Goal: Task Accomplishment & Management: Use online tool/utility

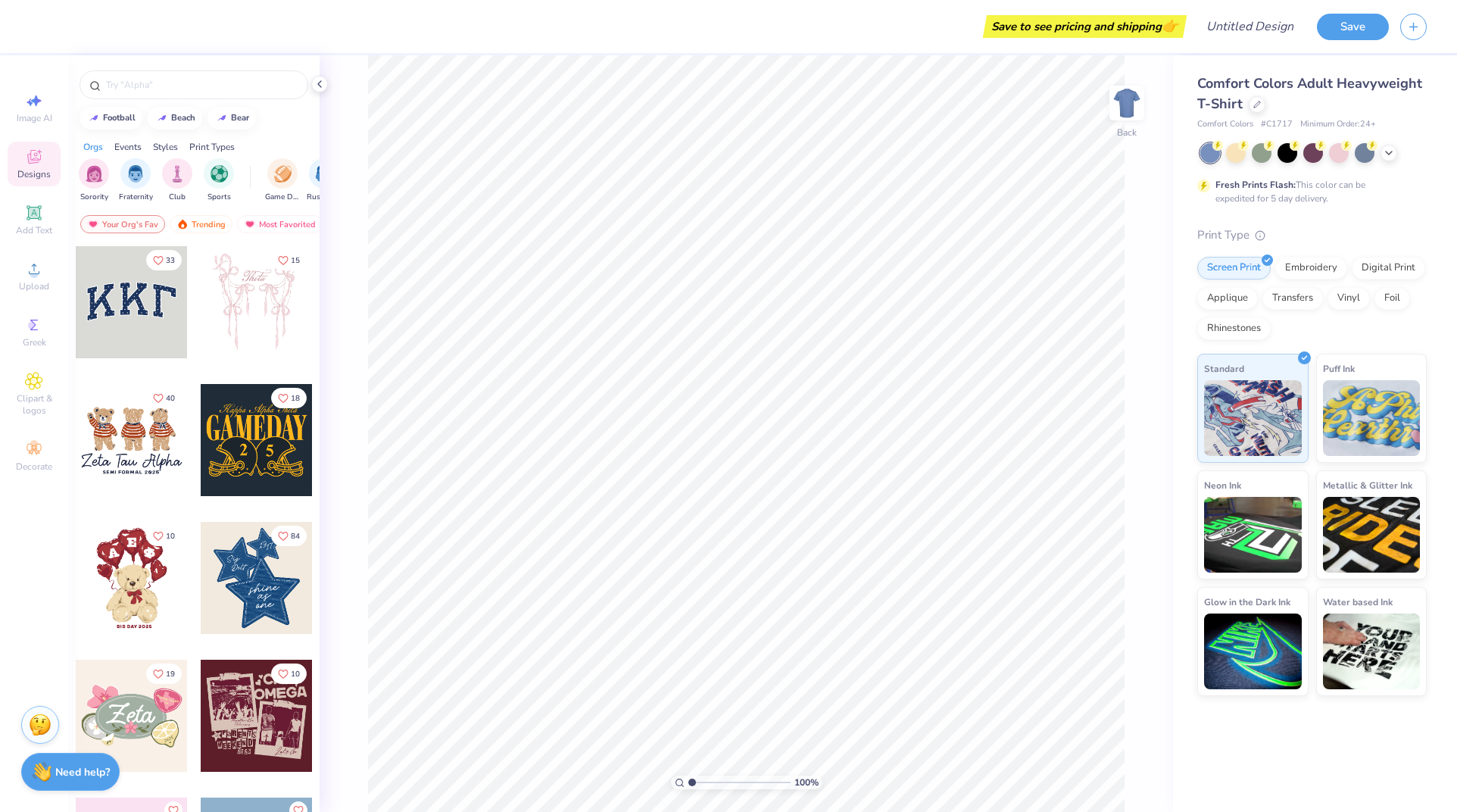
click at [129, 299] on div at bounding box center [131, 301] width 112 height 112
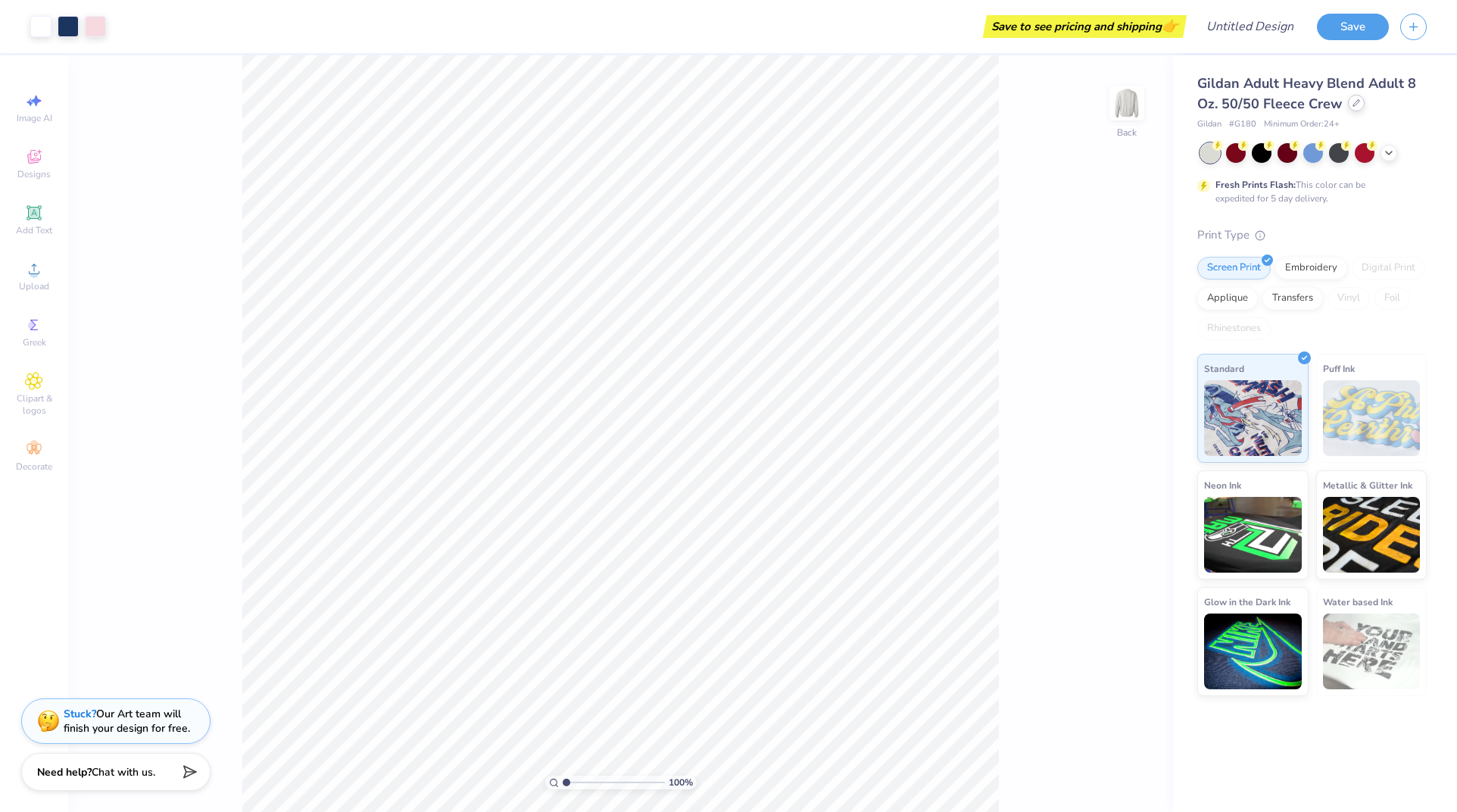
click at [1352, 100] on icon at bounding box center [1356, 103] width 8 height 8
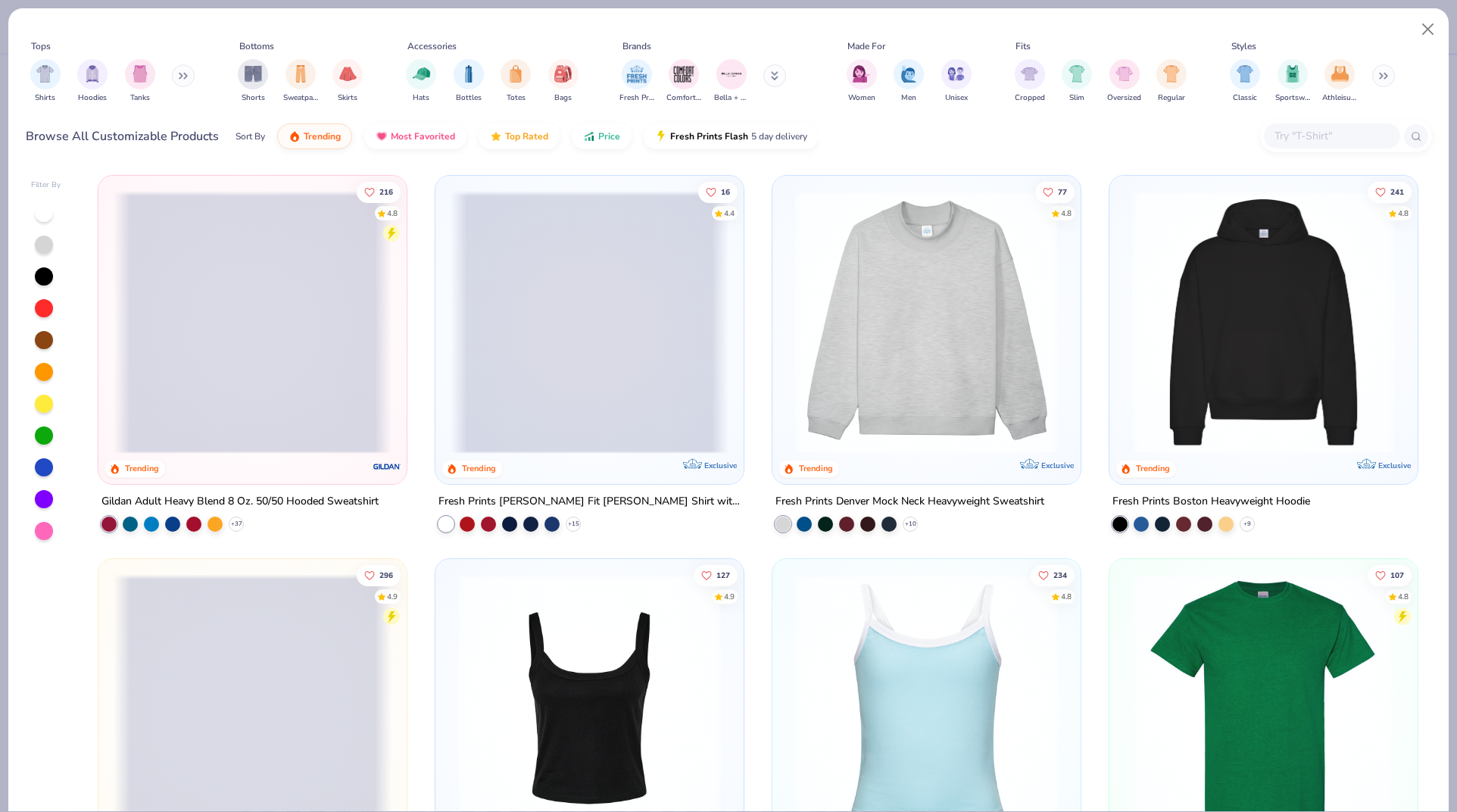
click at [945, 330] on div at bounding box center [648, 322] width 833 height 263
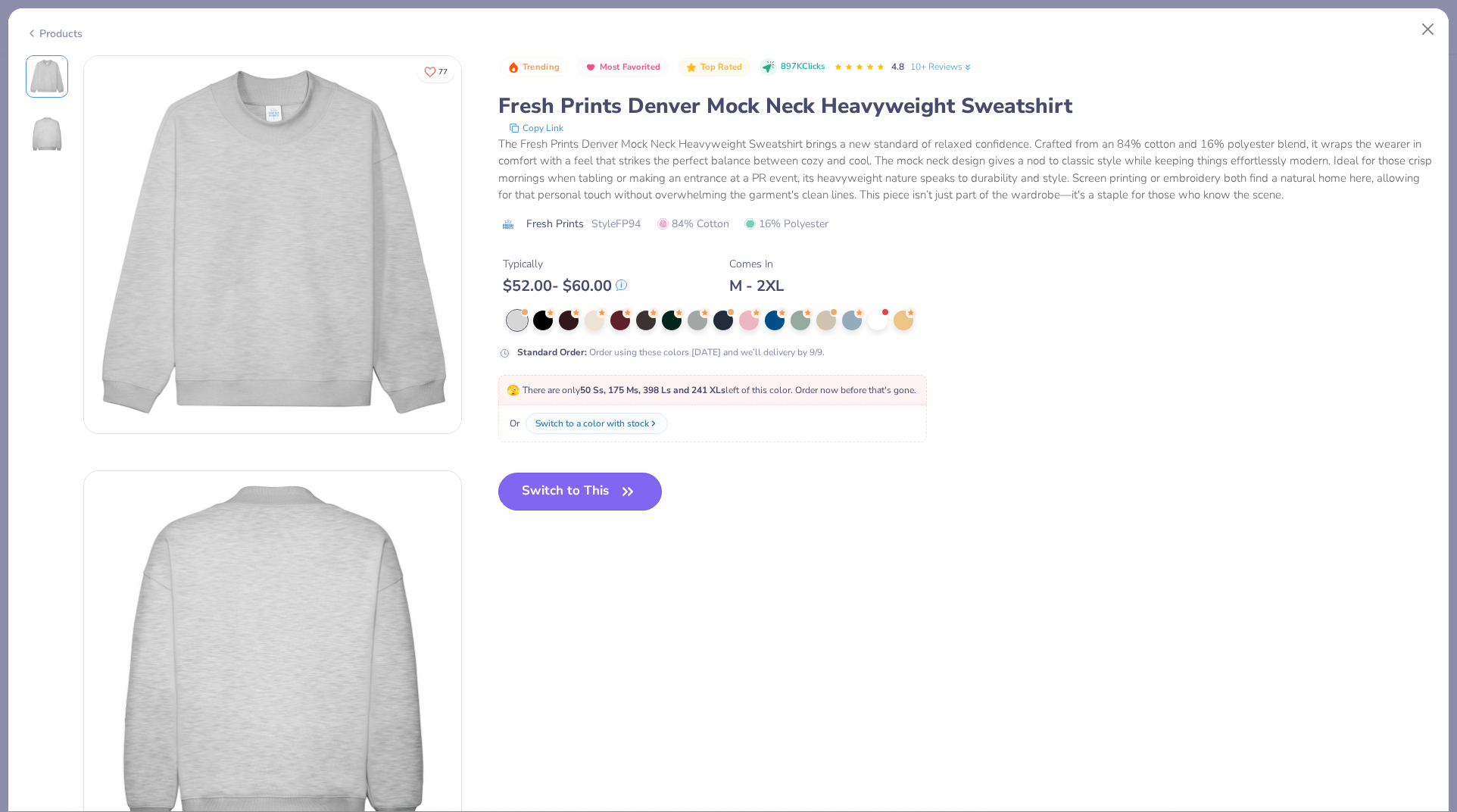
click at [614, 499] on button "Switch to This" at bounding box center [580, 491] width 164 height 38
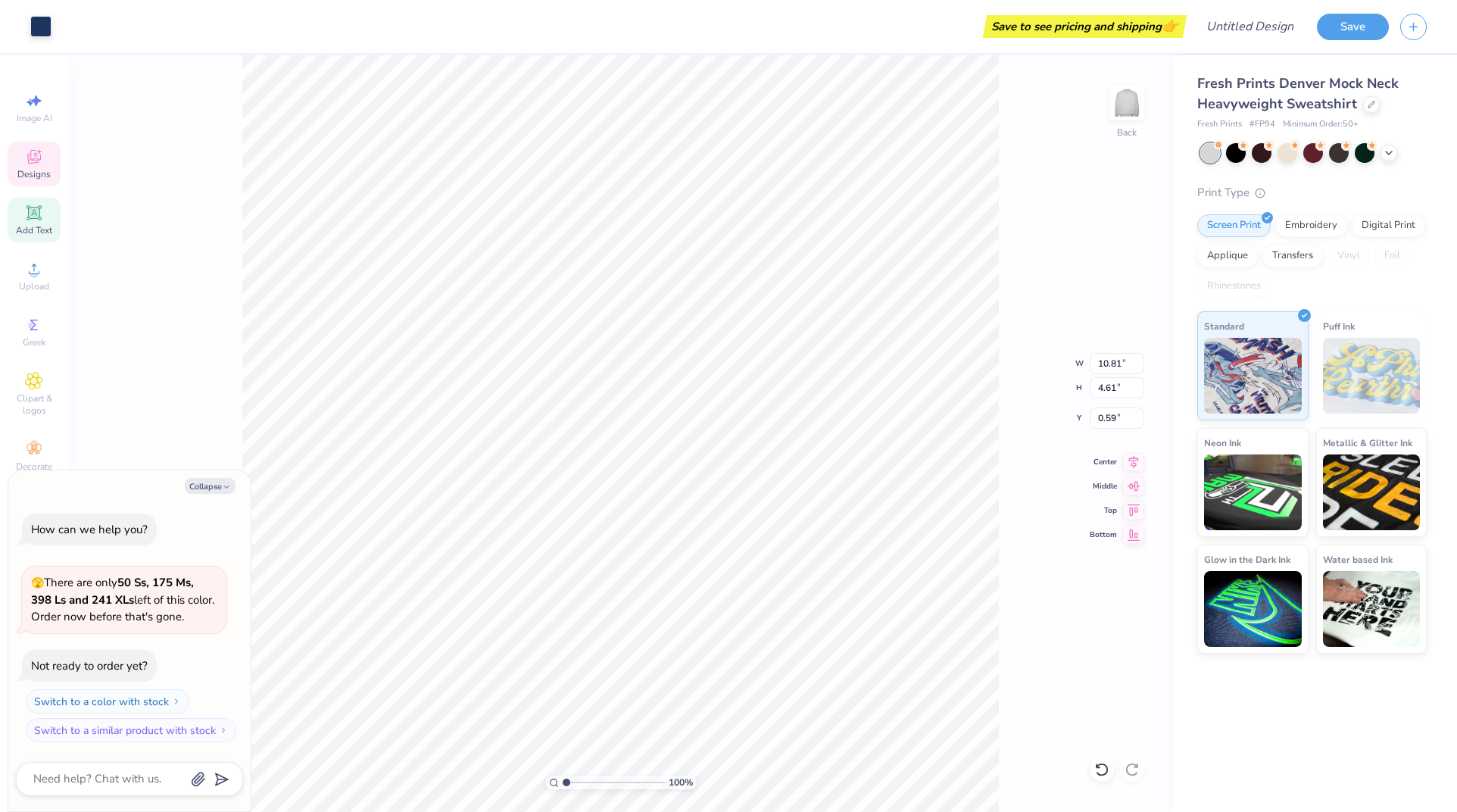
click at [32, 210] on icon at bounding box center [34, 212] width 11 height 11
type textarea "x"
type input "5.84"
type input "1.69"
type input "9.15"
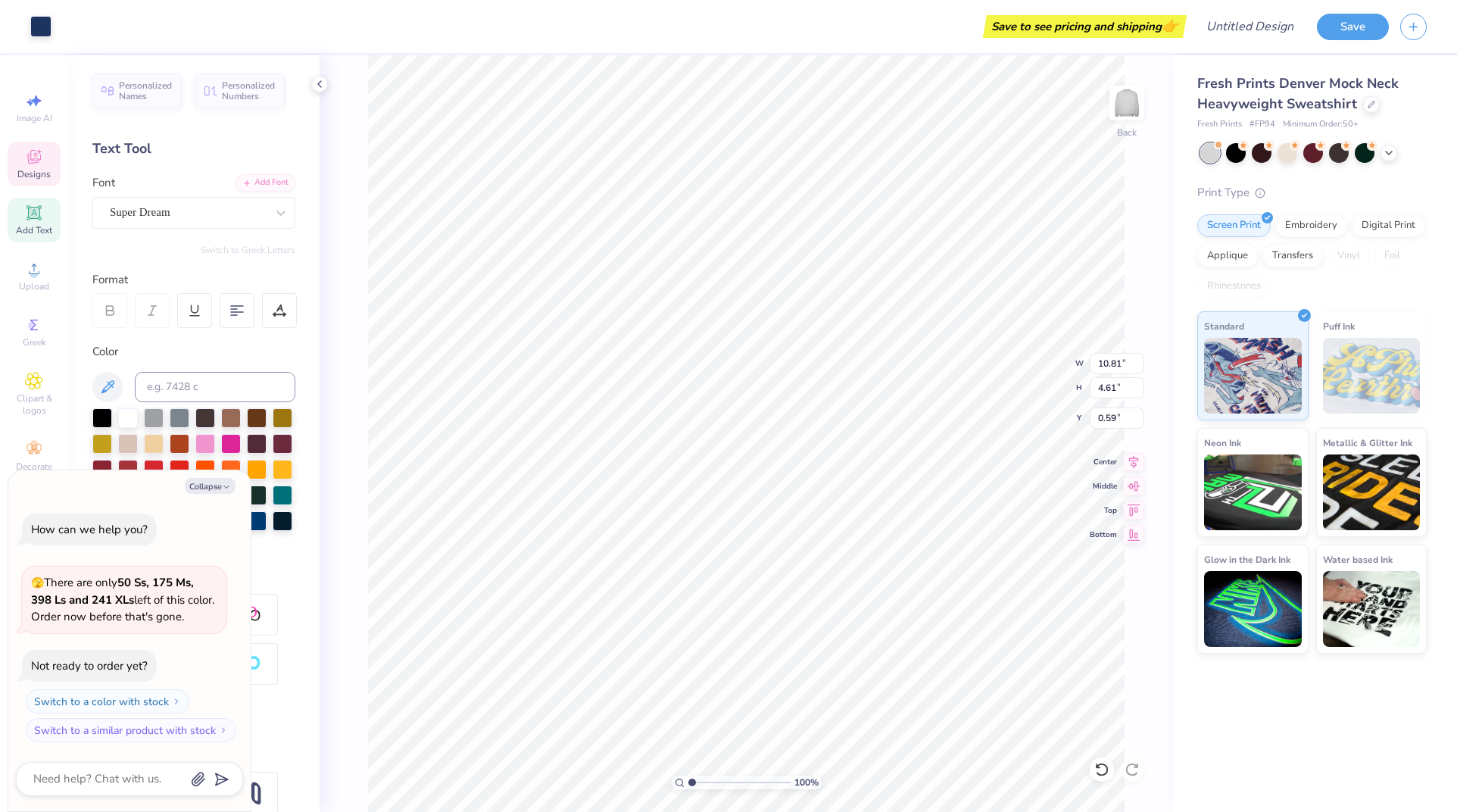
type textarea "x"
type input "0.69"
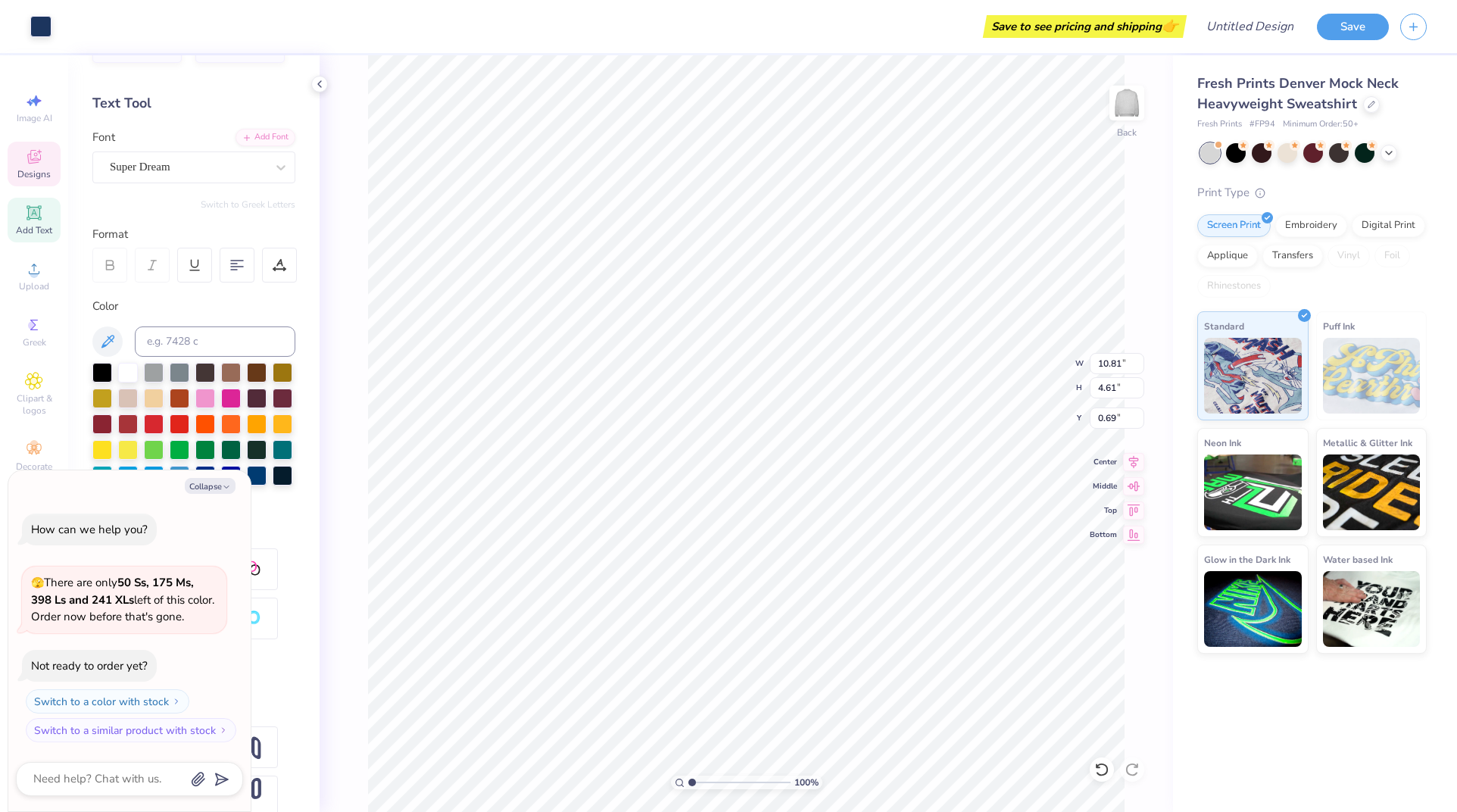
scroll to position [95, 0]
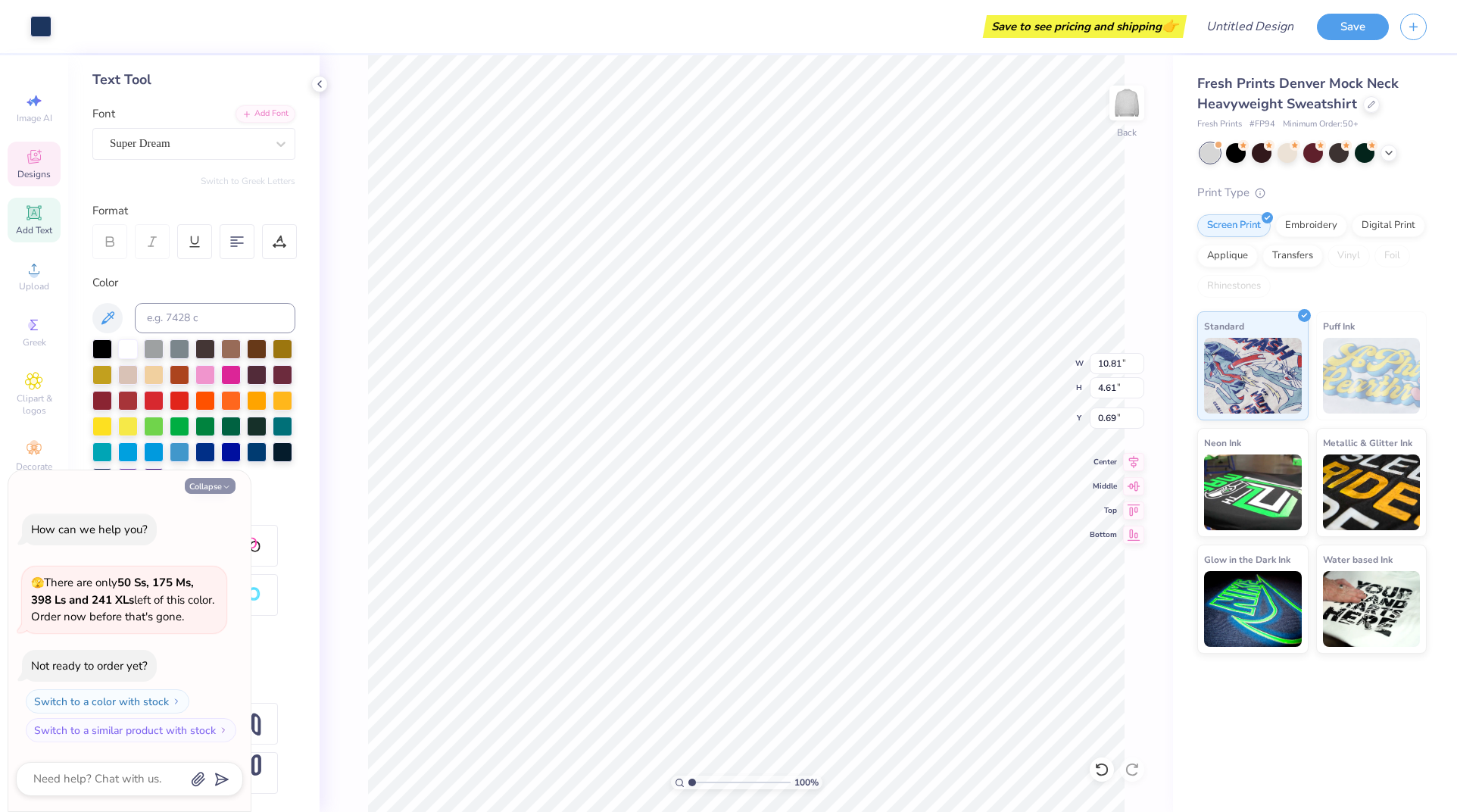
click at [225, 478] on button "Collapse" at bounding box center [210, 485] width 51 height 16
type textarea "x"
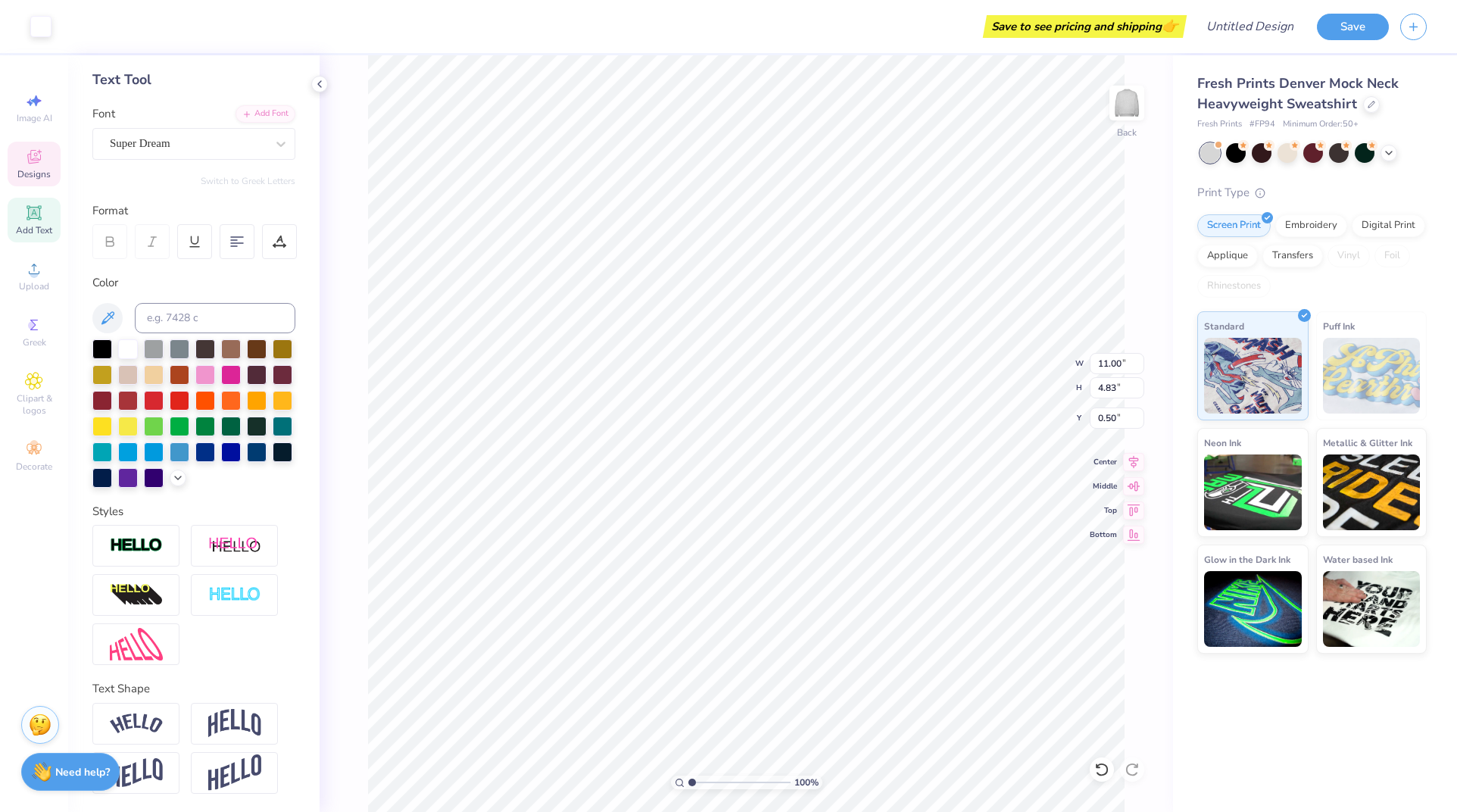
type input "10.81"
type input "4.61"
type input "4.19"
type input "3.32"
type input "1.49"
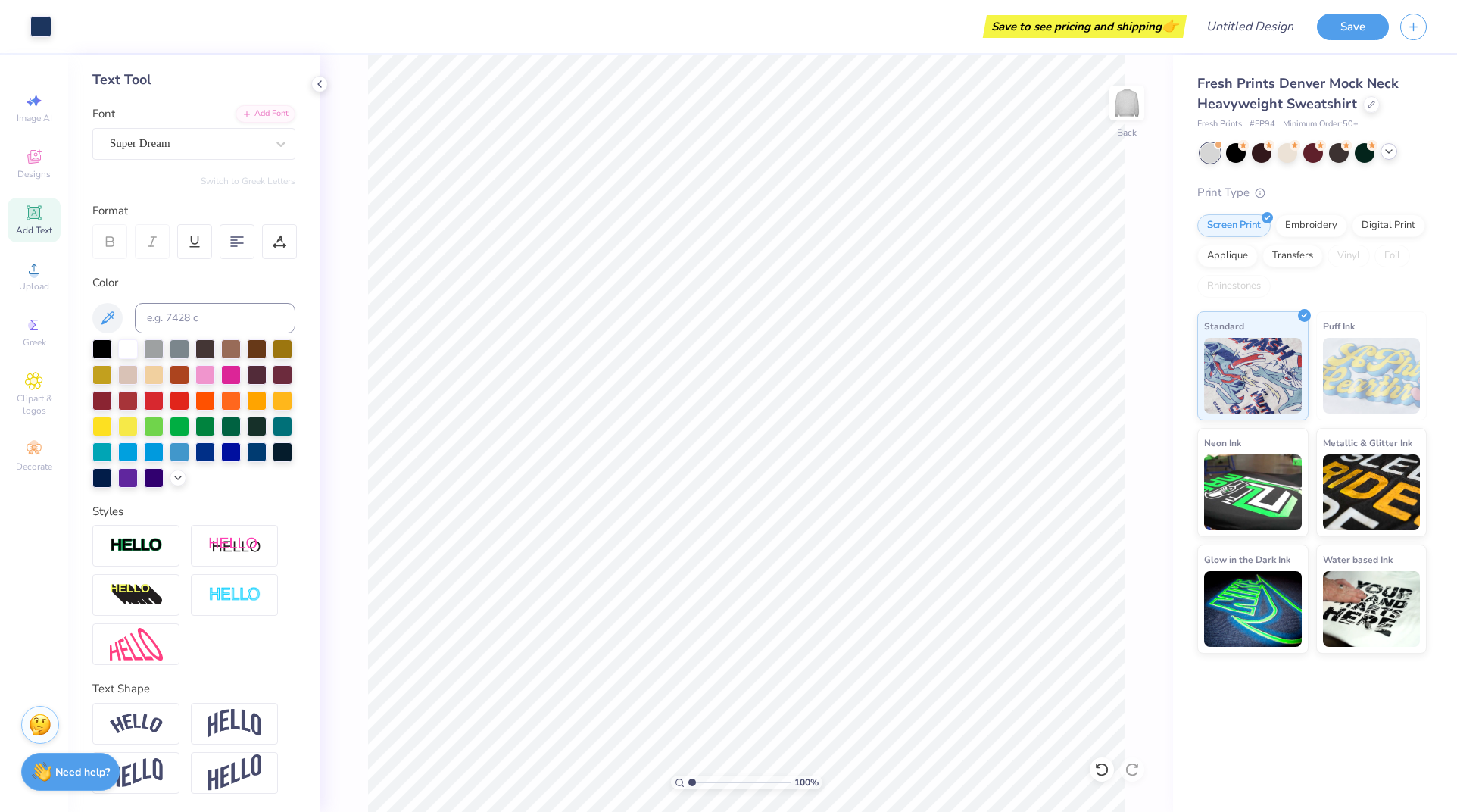
click at [1391, 150] on polyline at bounding box center [1388, 151] width 6 height 3
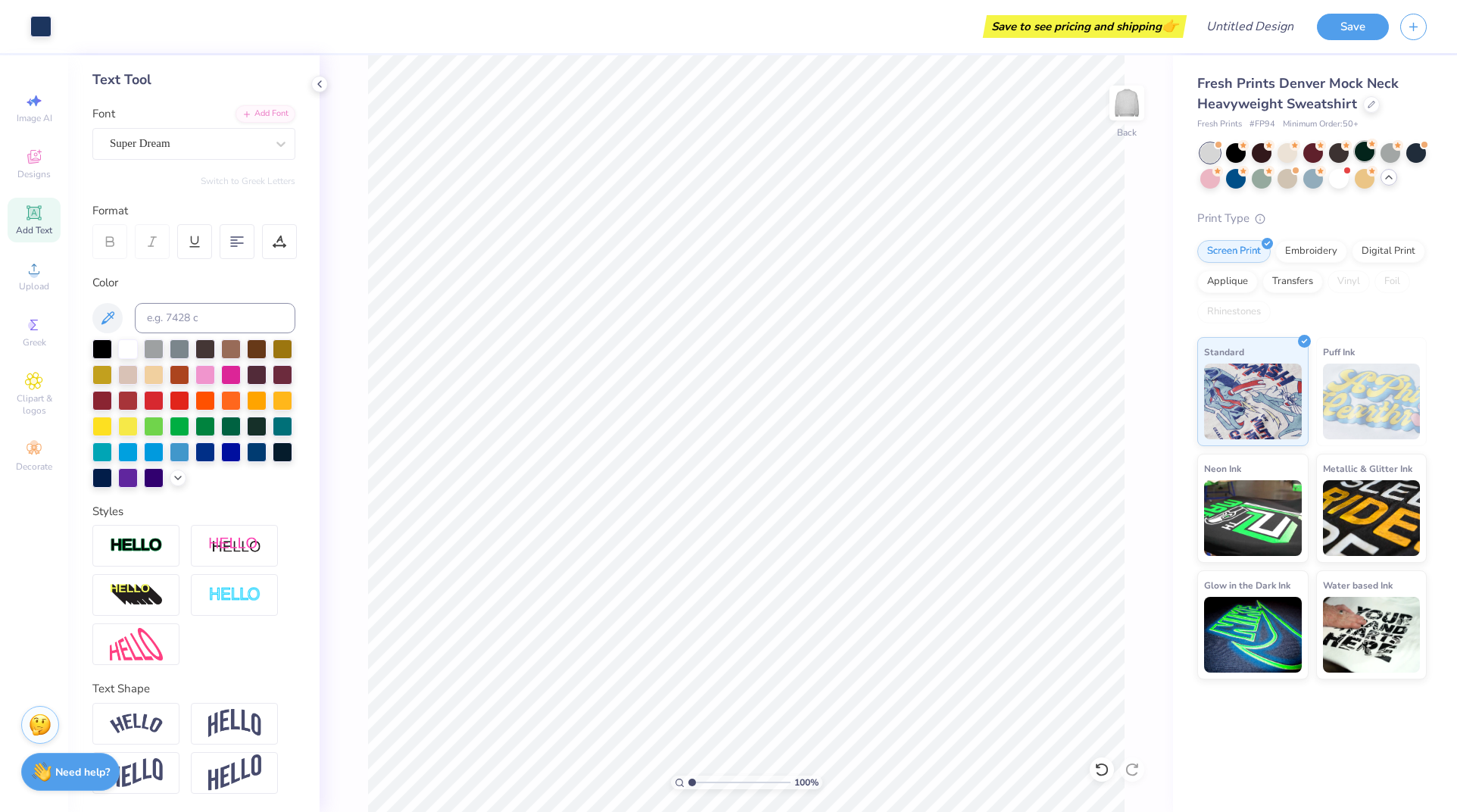
click at [1366, 151] on div at bounding box center [1364, 151] width 20 height 20
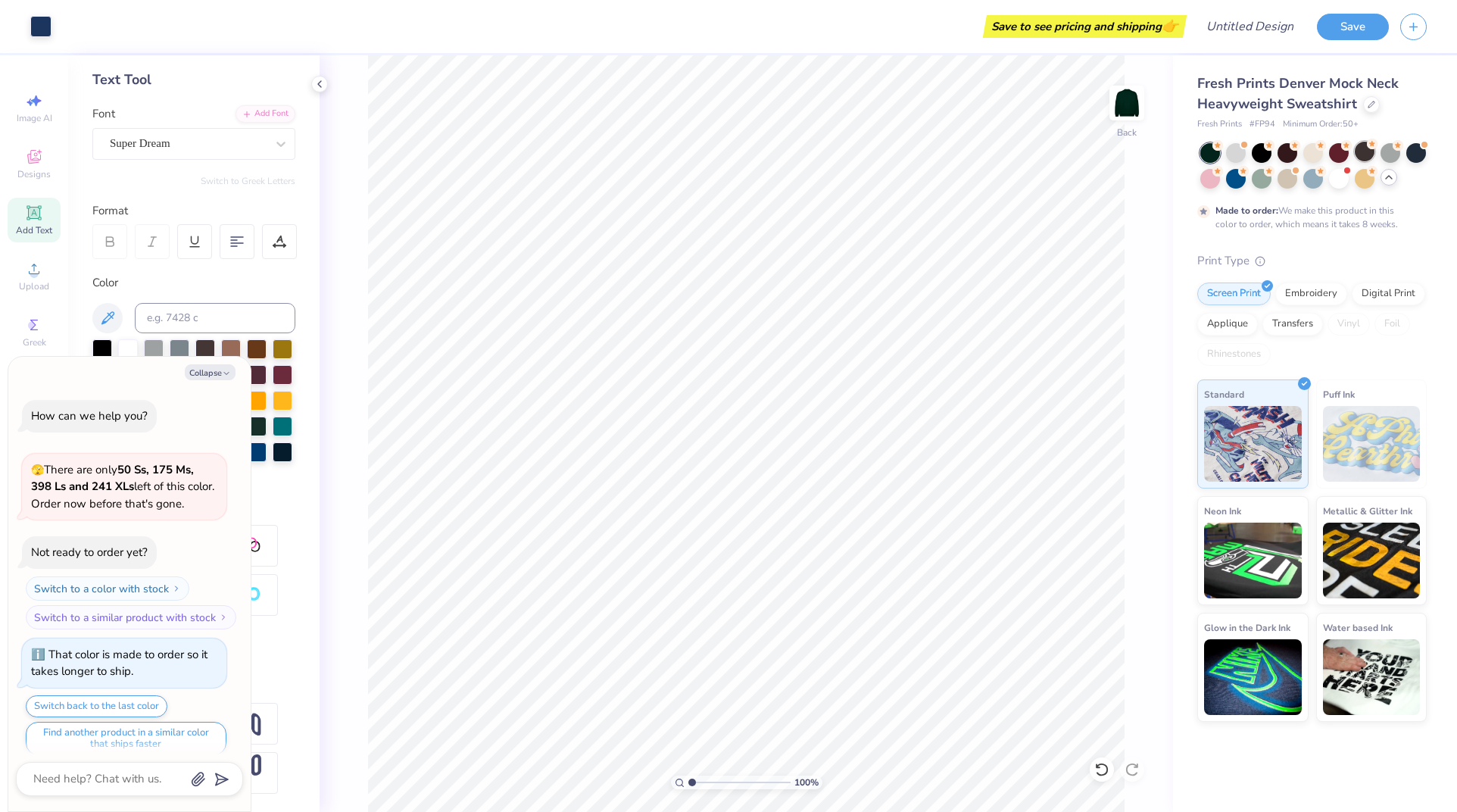
scroll to position [13, 0]
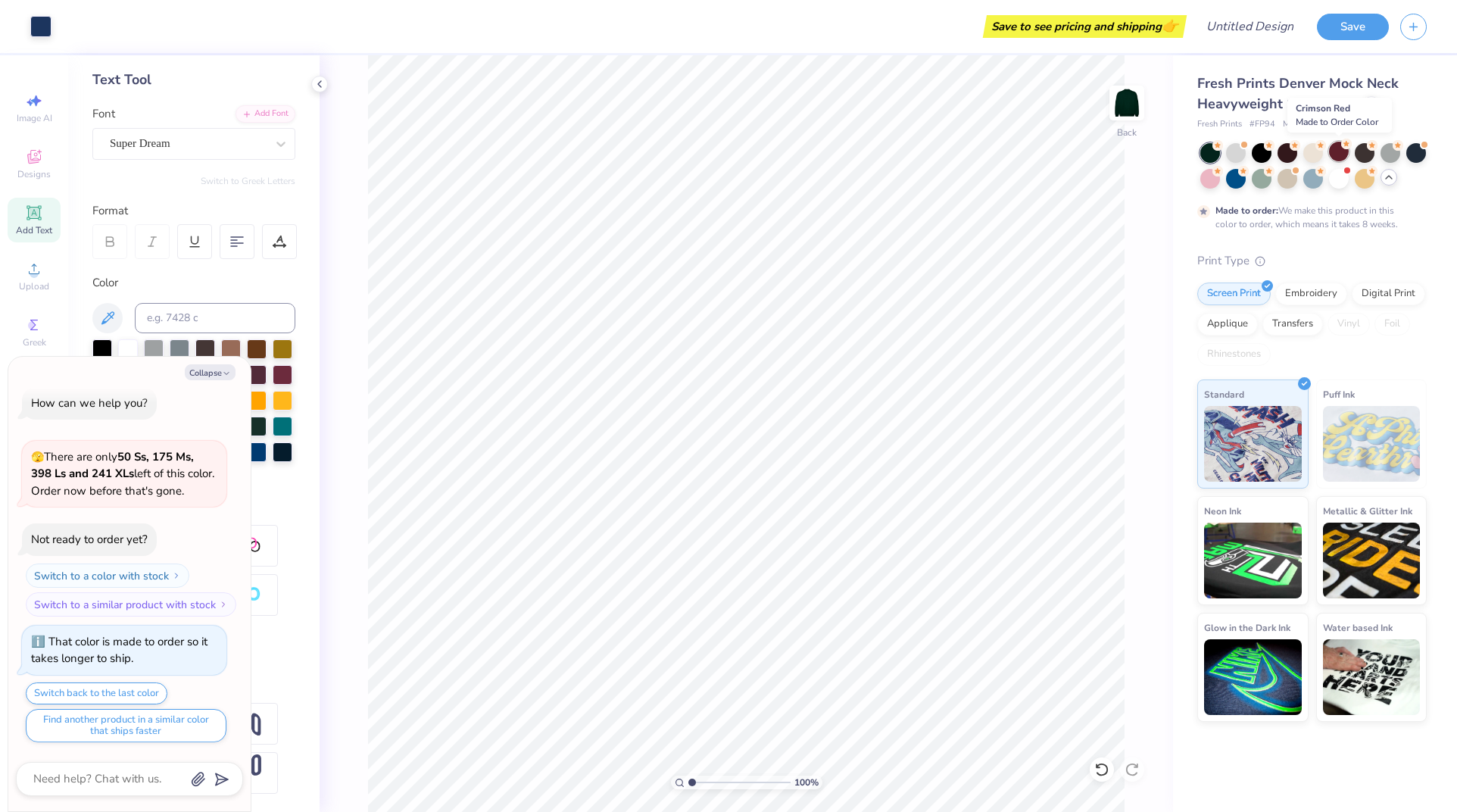
click at [1337, 155] on div at bounding box center [1338, 151] width 20 height 20
click at [1407, 150] on div at bounding box center [1416, 151] width 20 height 20
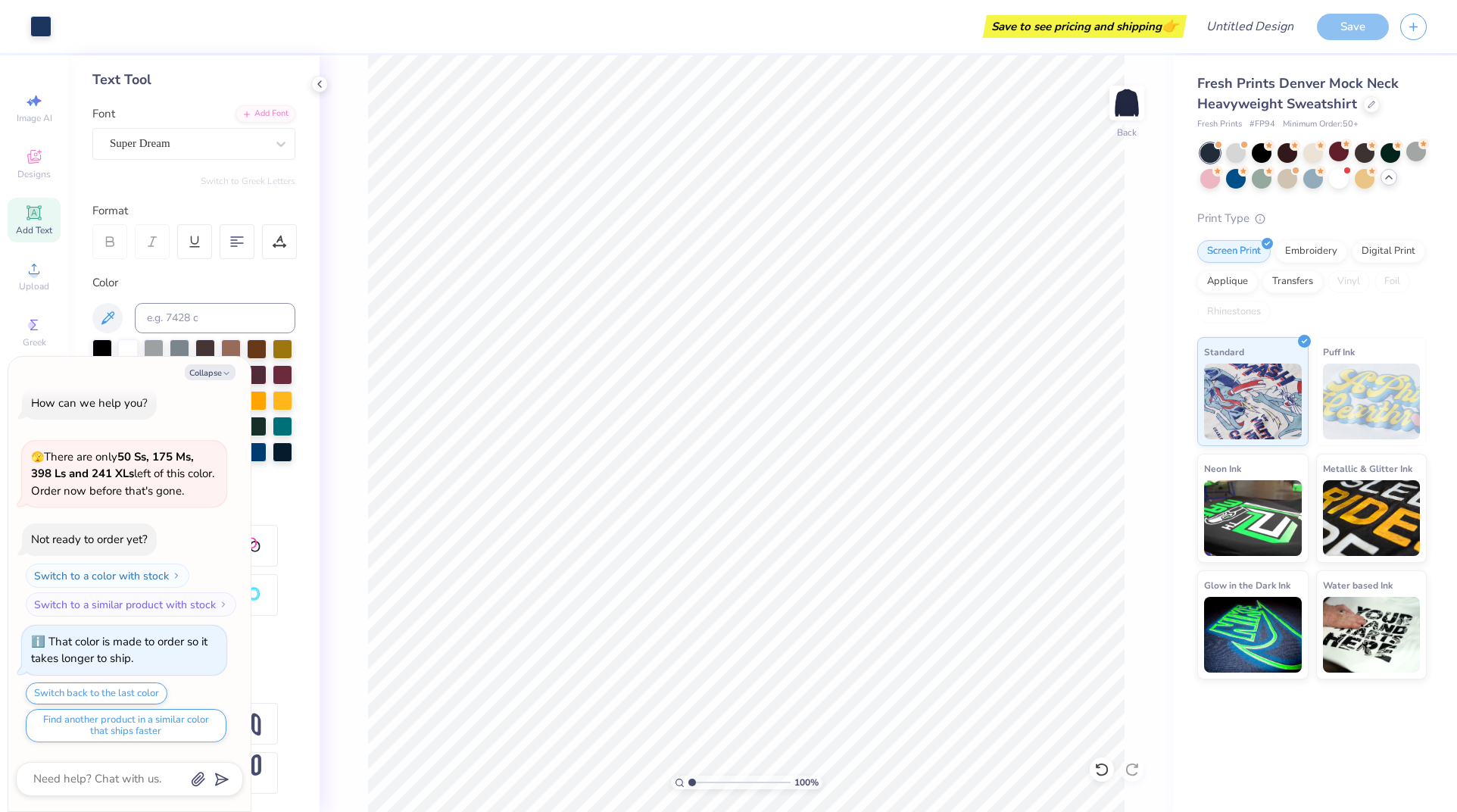
scroll to position [284, 0]
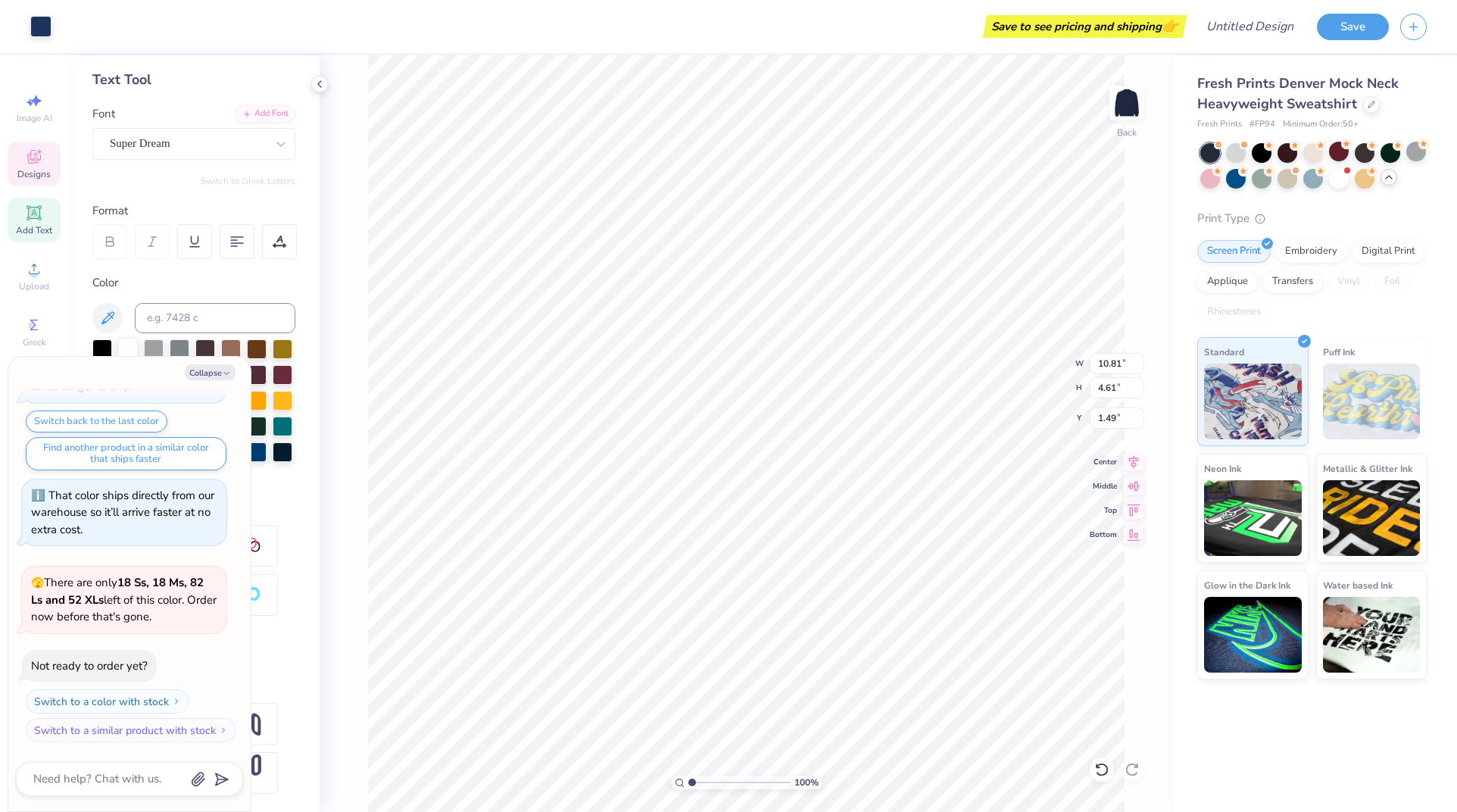
click at [122, 338] on div at bounding box center [128, 347] width 20 height 20
click at [130, 338] on div at bounding box center [128, 347] width 20 height 20
click at [209, 368] on button "Collapse" at bounding box center [210, 372] width 51 height 16
type textarea "x"
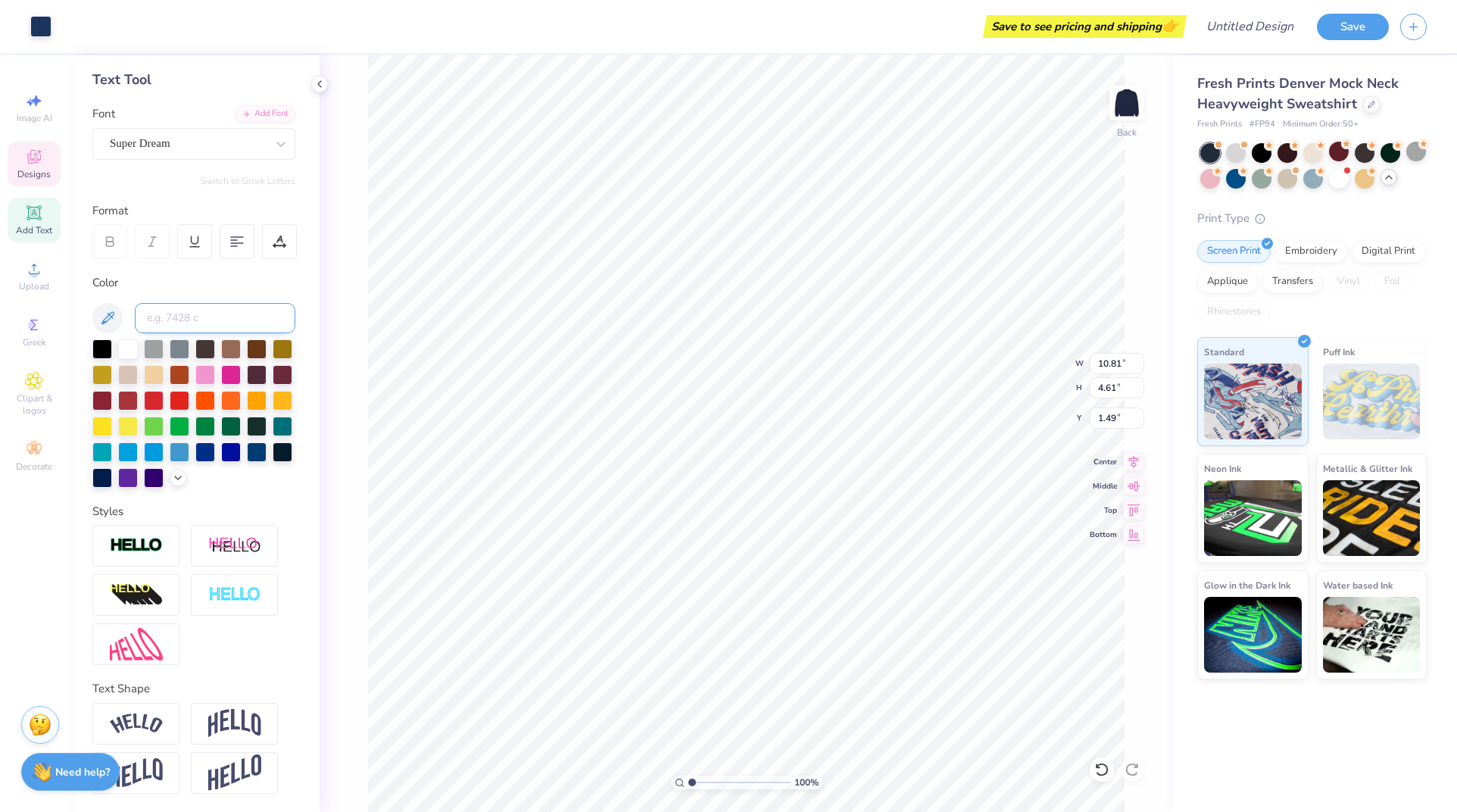
click at [197, 303] on input at bounding box center [215, 318] width 161 height 30
click at [119, 338] on div at bounding box center [128, 347] width 20 height 20
click at [38, 163] on icon at bounding box center [34, 156] width 18 height 18
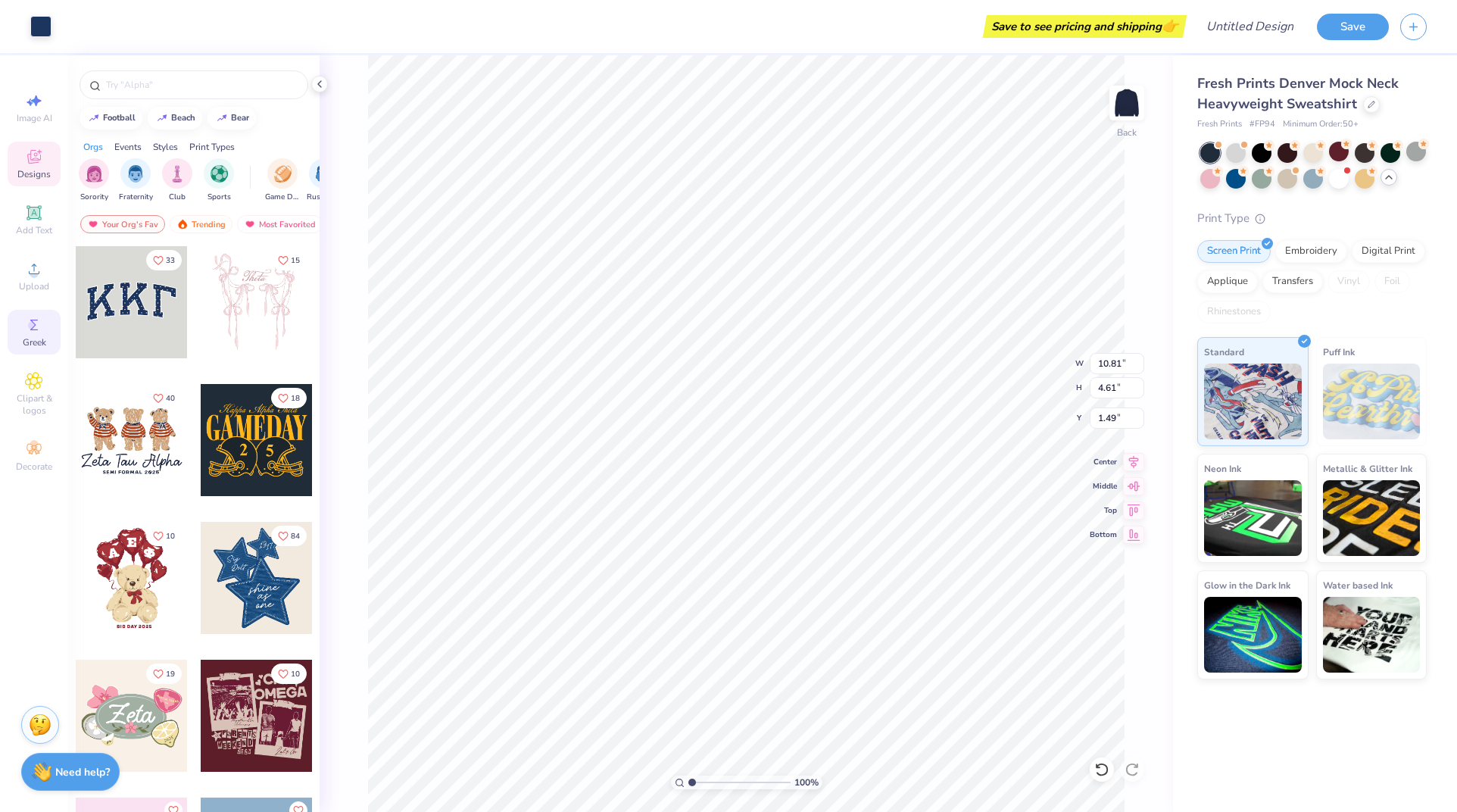
click at [42, 323] on icon at bounding box center [34, 324] width 18 height 18
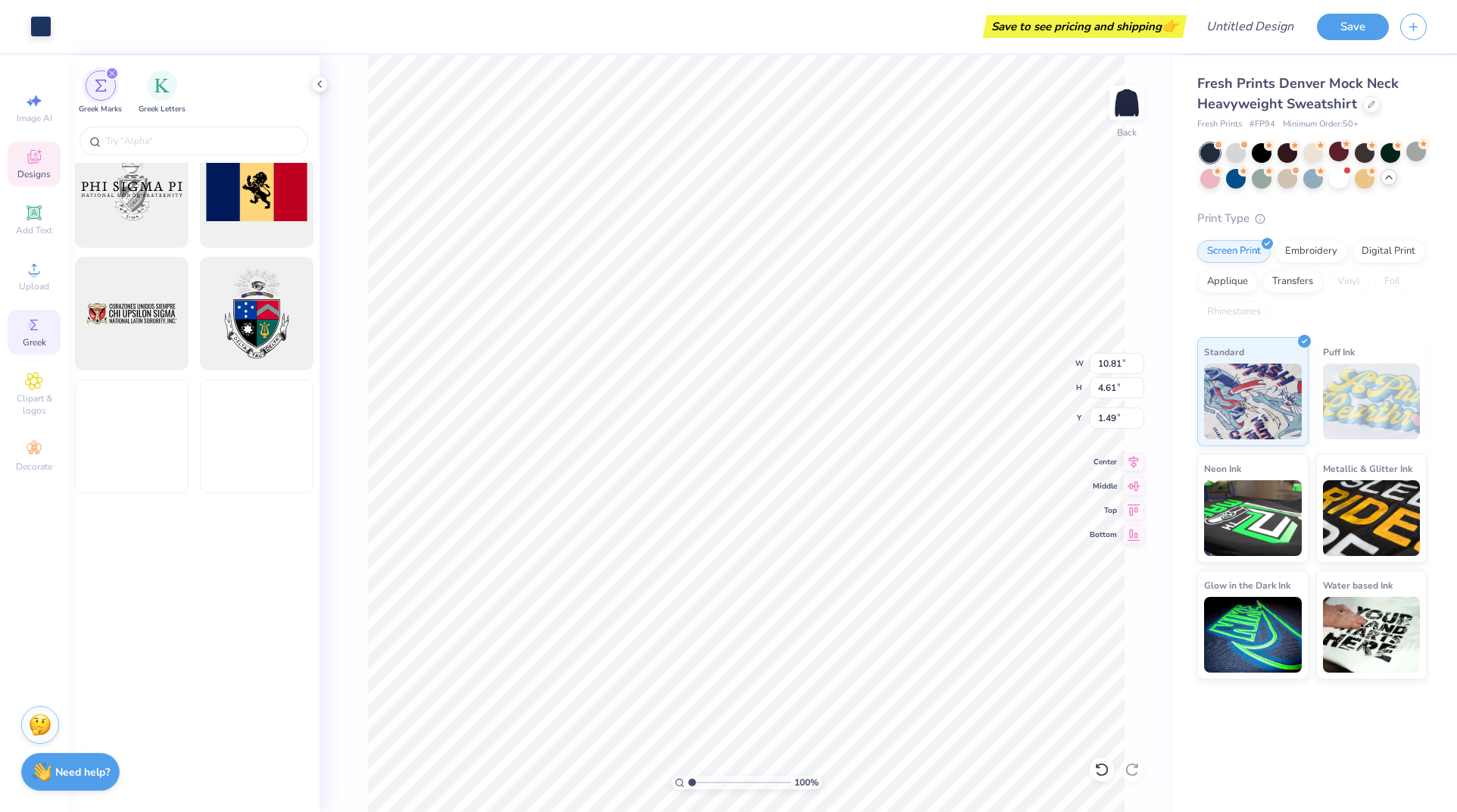
scroll to position [1287, 0]
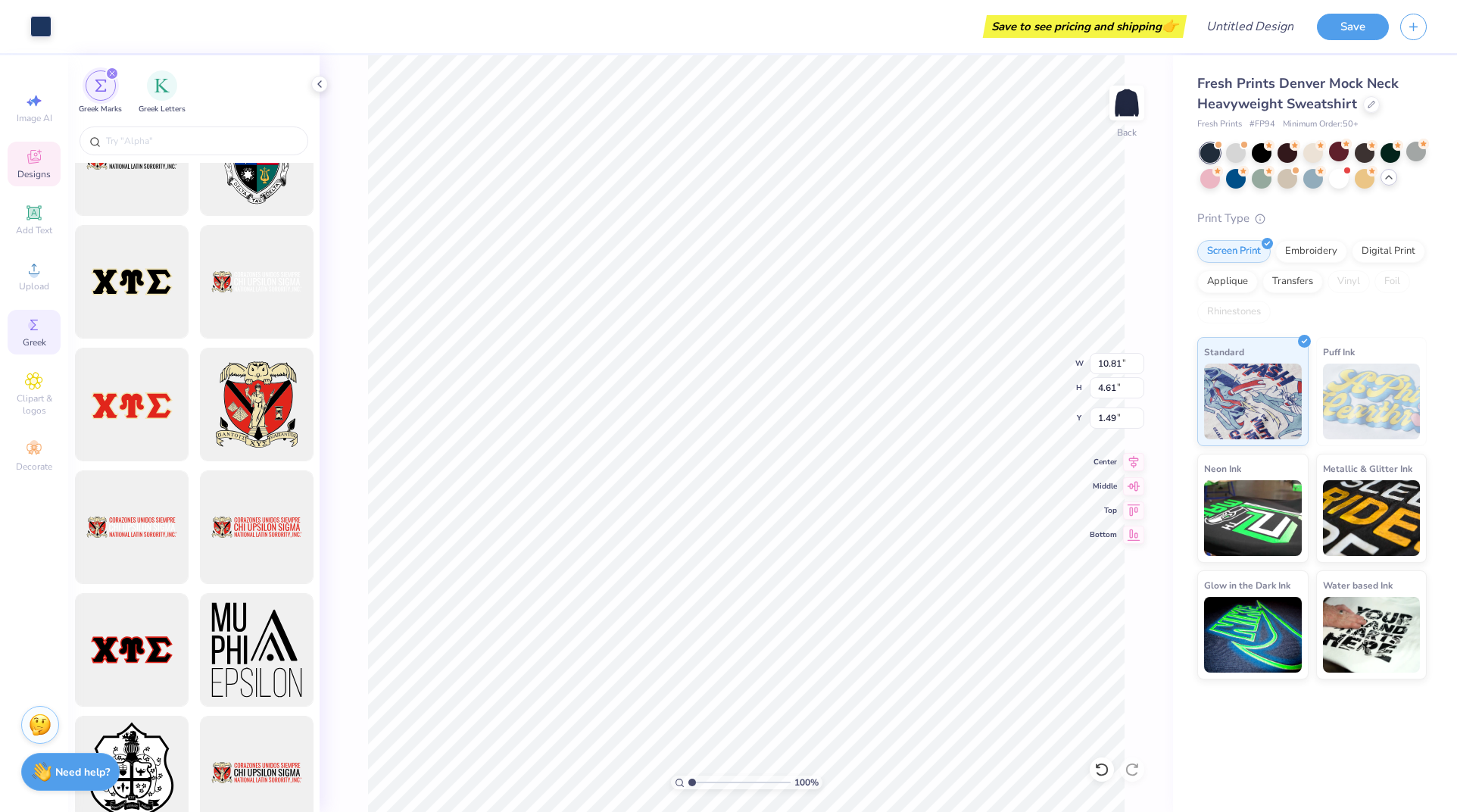
click at [22, 139] on div "Image AI Designs Add Text Upload Greek Clipart & logos Decorate" at bounding box center [34, 282] width 53 height 393
click at [33, 177] on span "Designs" at bounding box center [34, 174] width 33 height 12
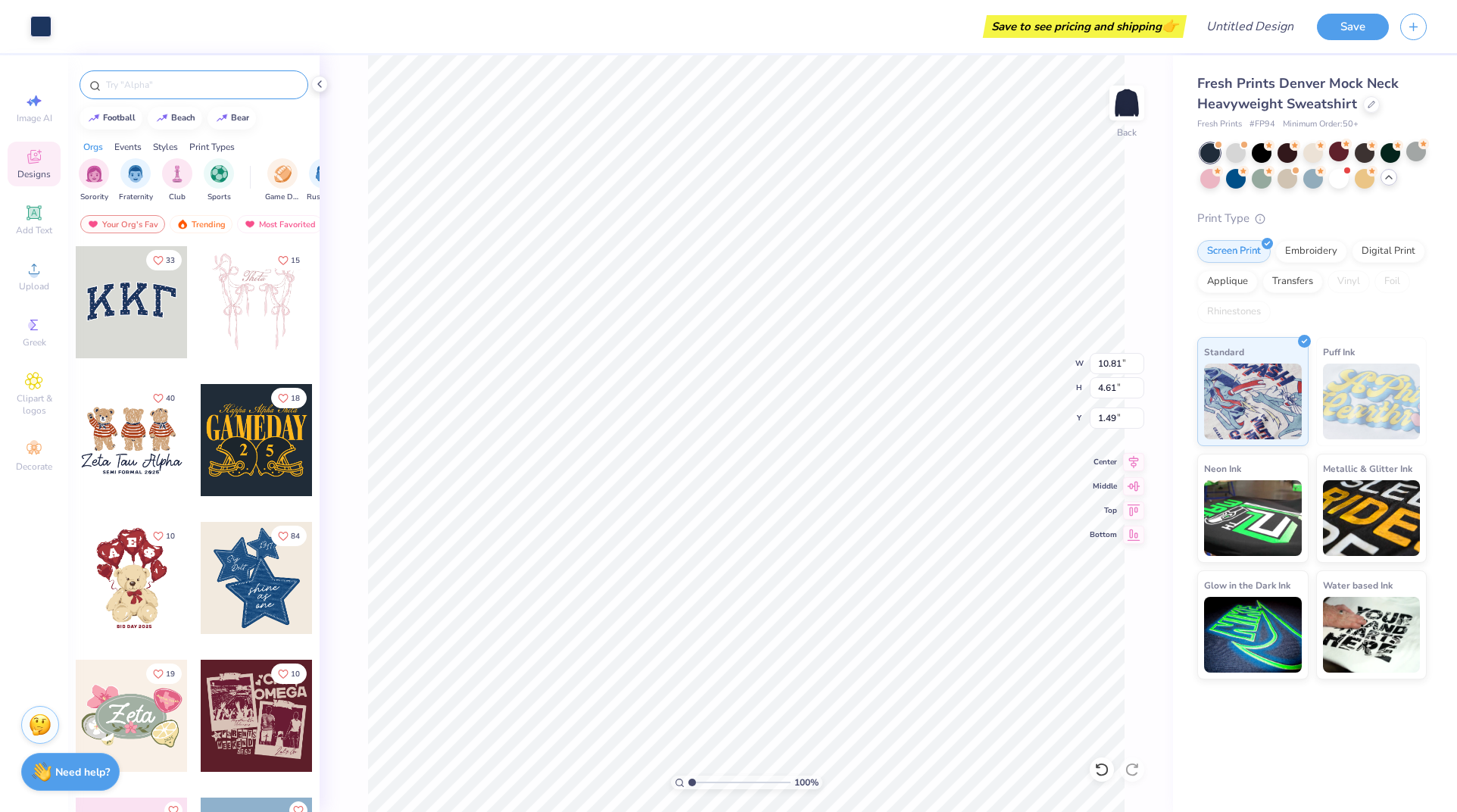
click at [170, 85] on input "text" at bounding box center [201, 84] width 193 height 15
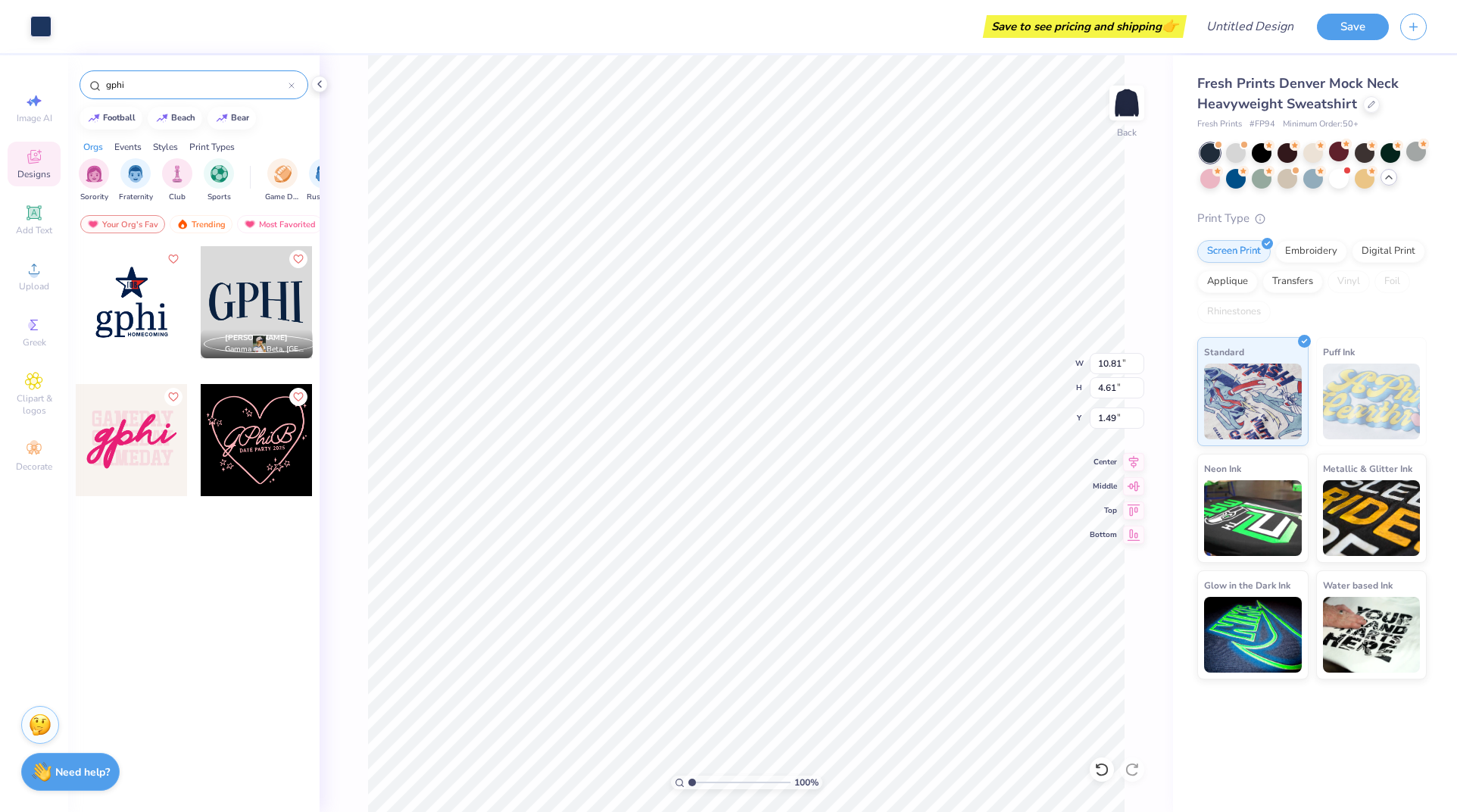
type input "gphi"
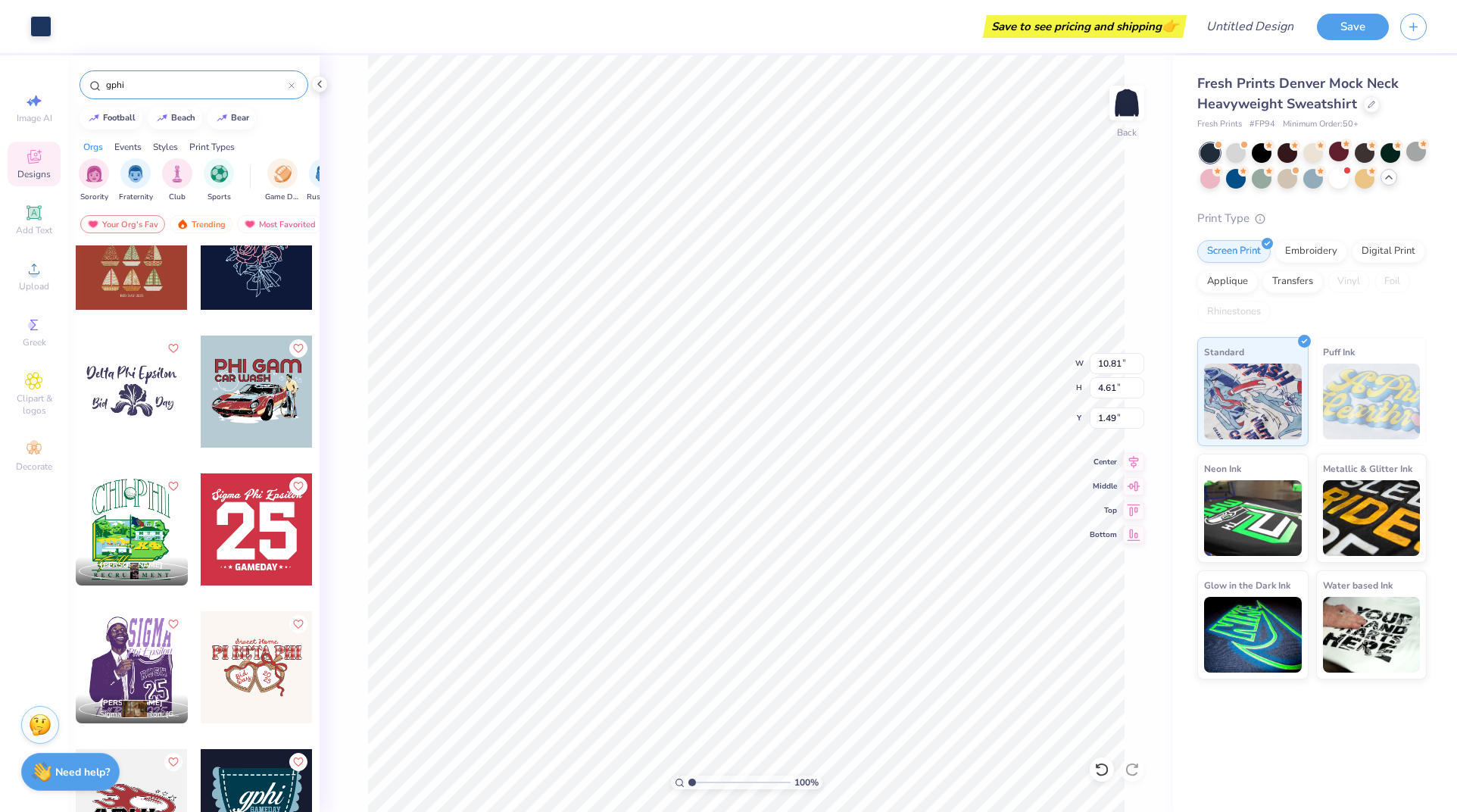
scroll to position [3861, 0]
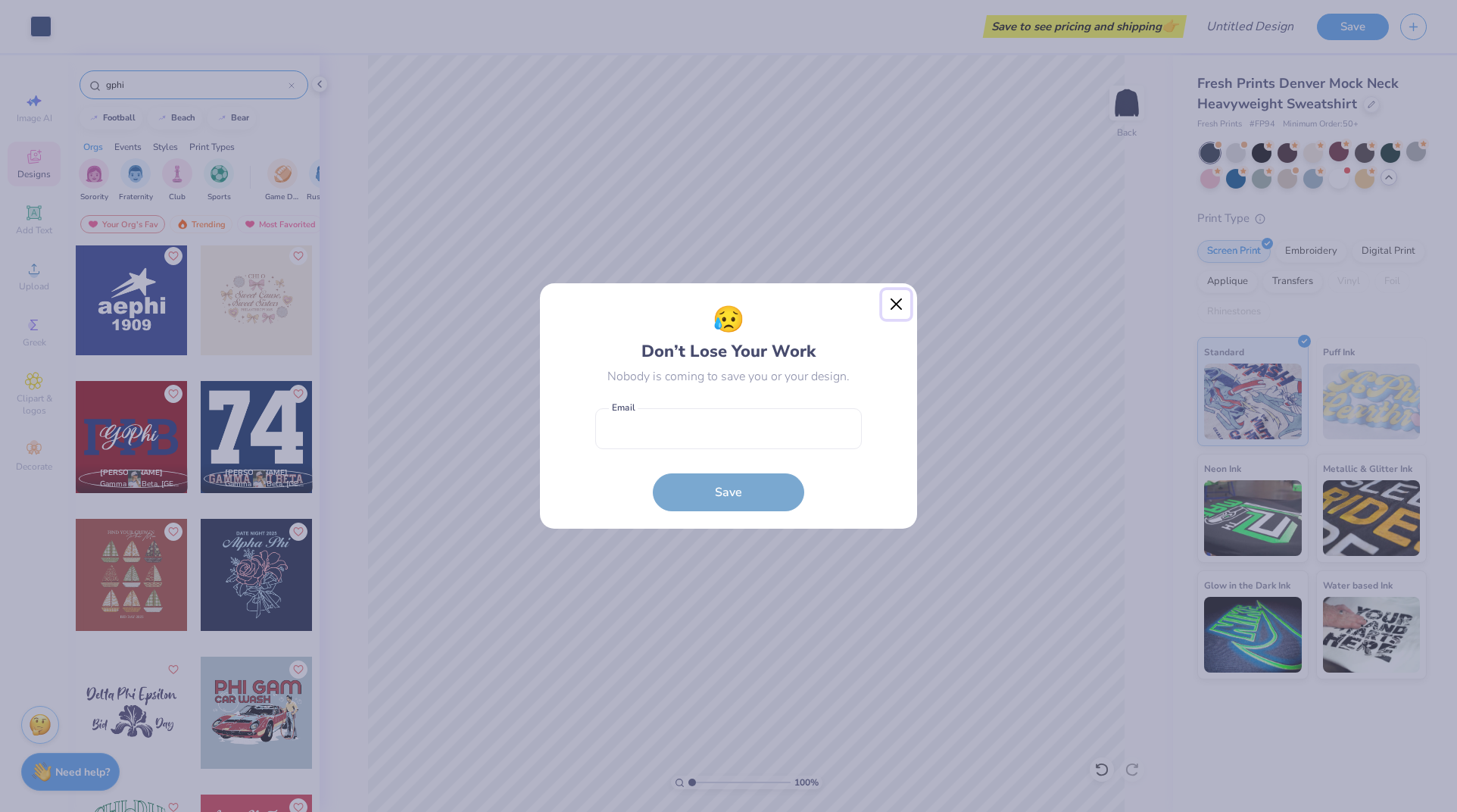
click at [897, 307] on button "Close" at bounding box center [897, 304] width 29 height 29
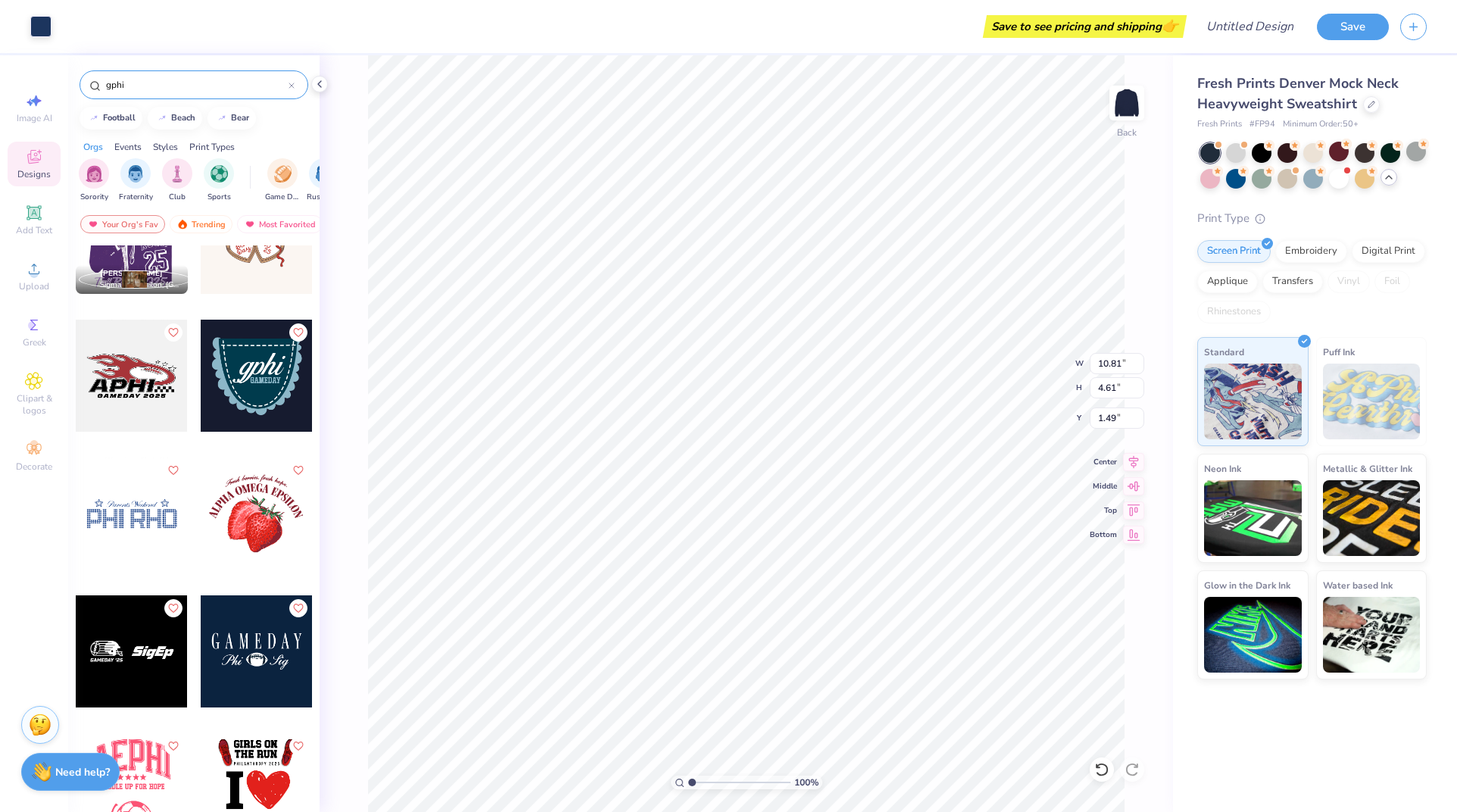
scroll to position [4619, 0]
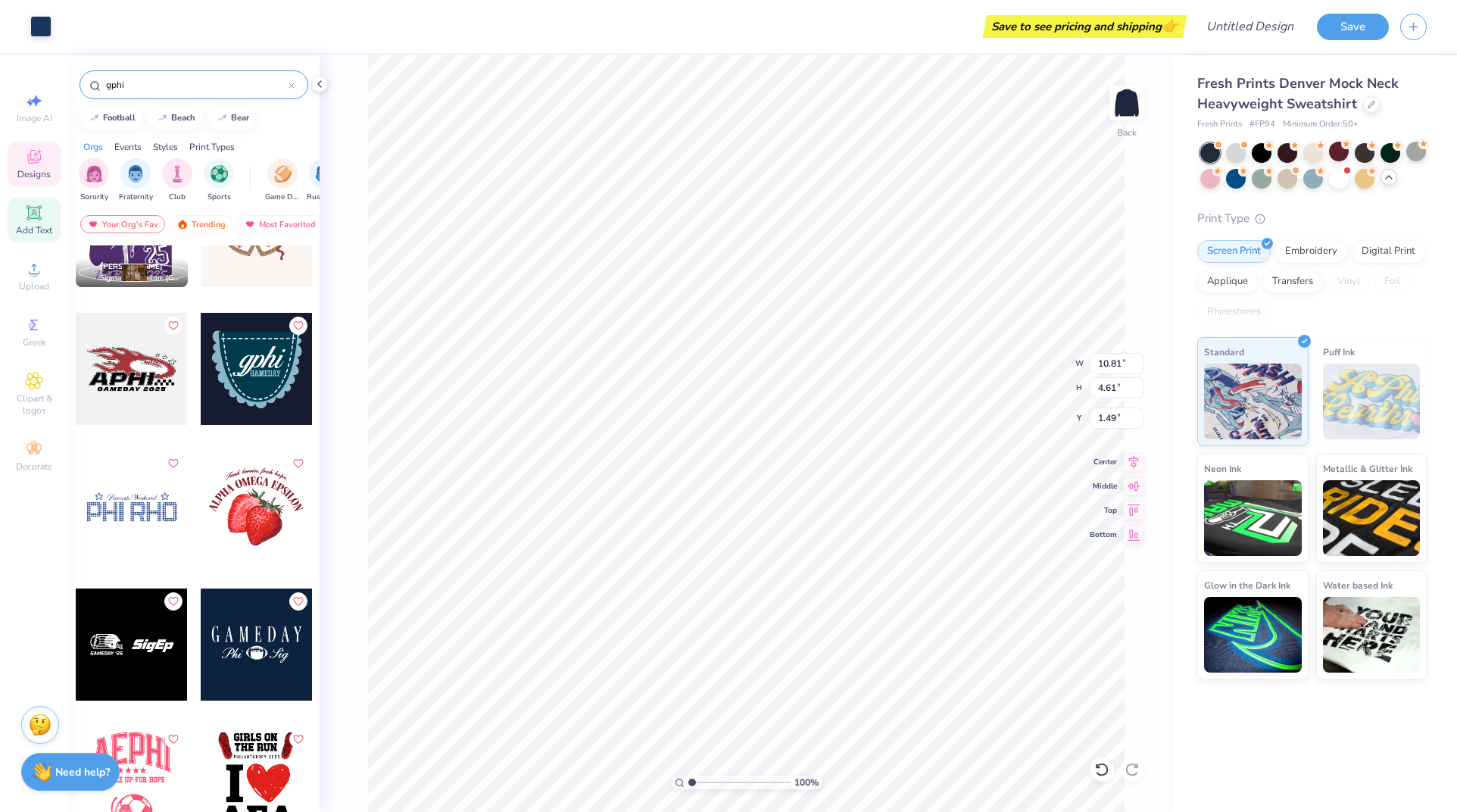
click at [41, 214] on icon at bounding box center [34, 212] width 18 height 18
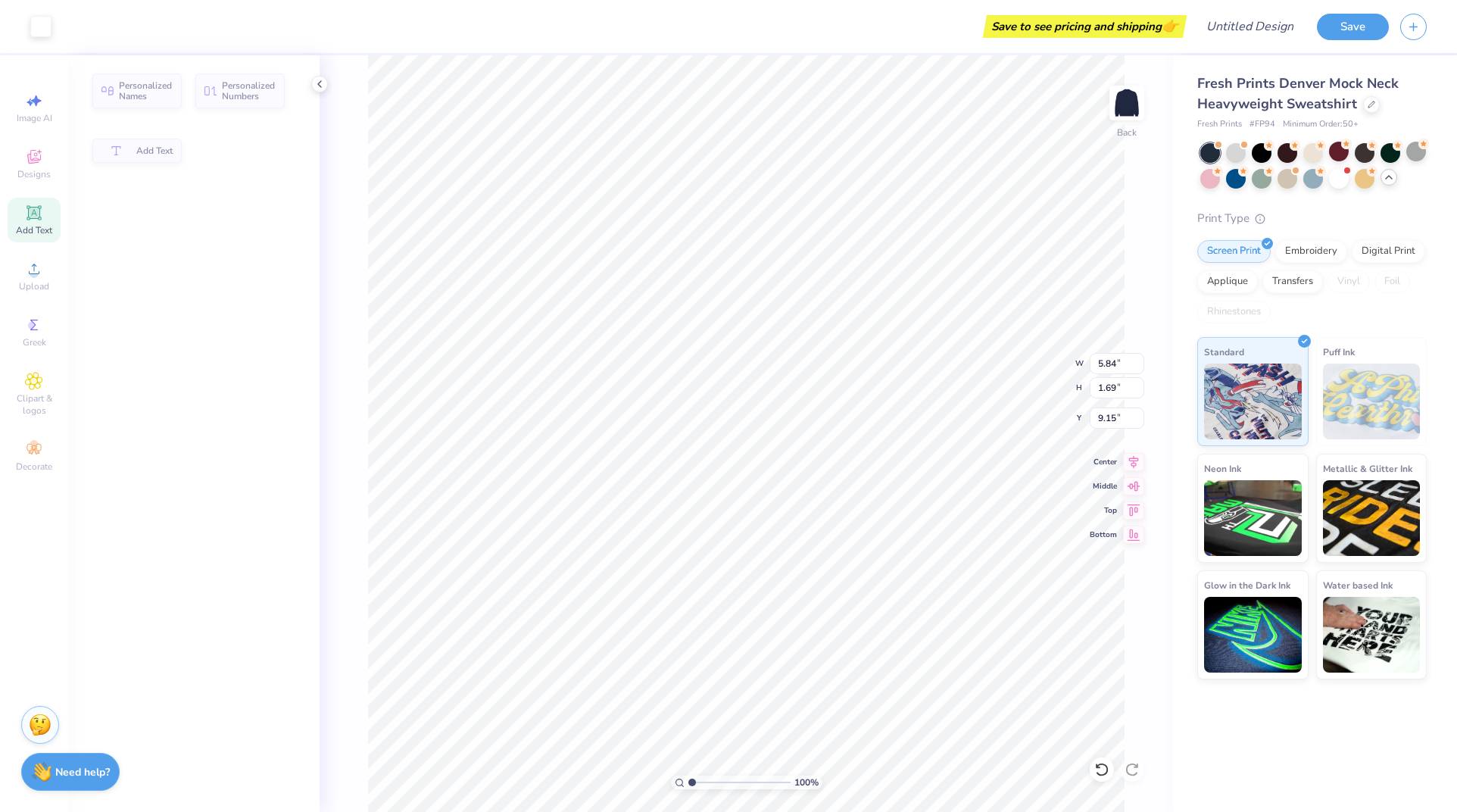
type input "5.84"
type input "1.69"
type input "9.15"
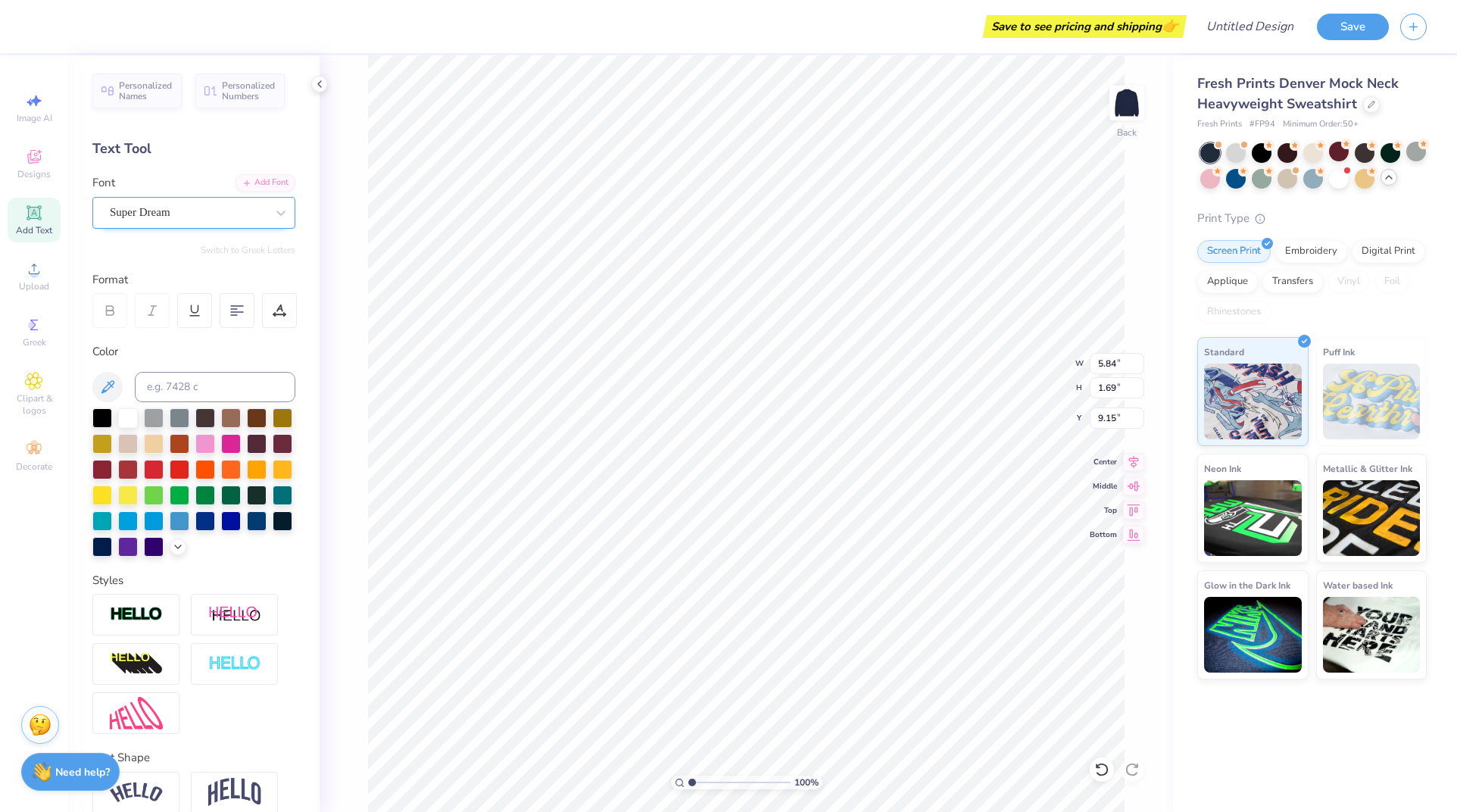
click at [197, 214] on div "Super Dream" at bounding box center [187, 212] width 159 height 23
click at [157, 214] on span "Super Dream" at bounding box center [140, 212] width 61 height 18
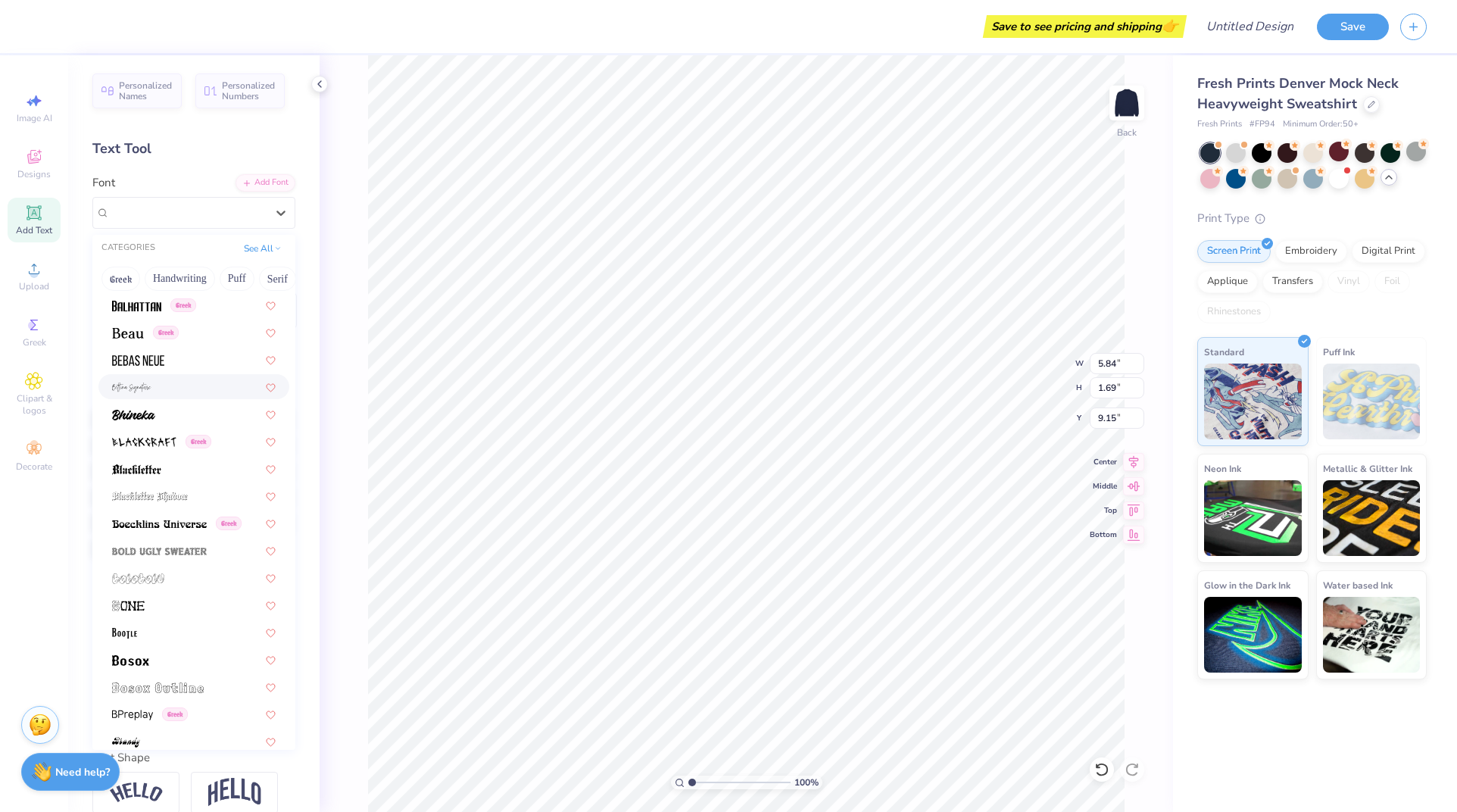
scroll to position [605, 0]
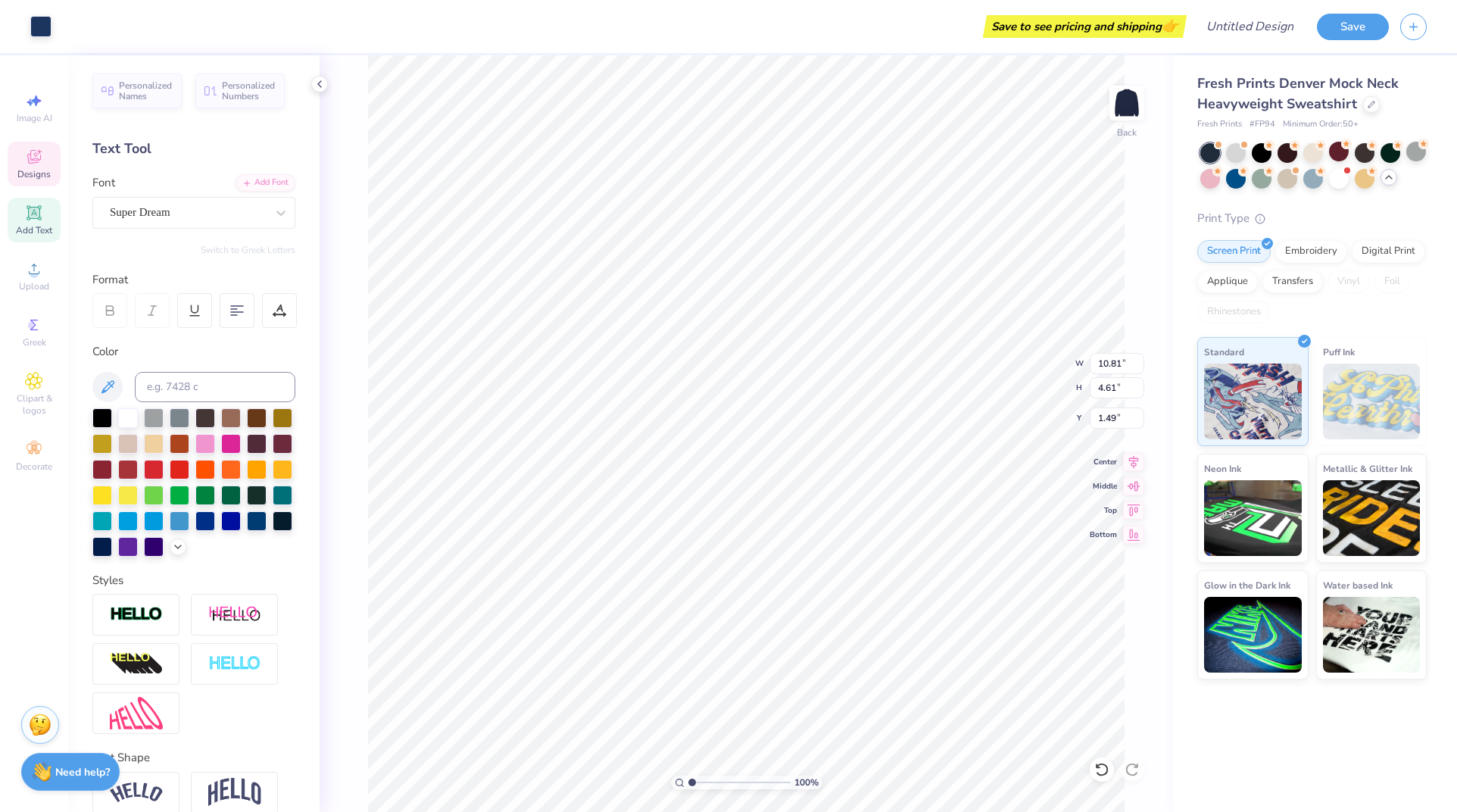
type input "5.84"
type input "1.69"
type input "9.15"
type textarea "GPHI"
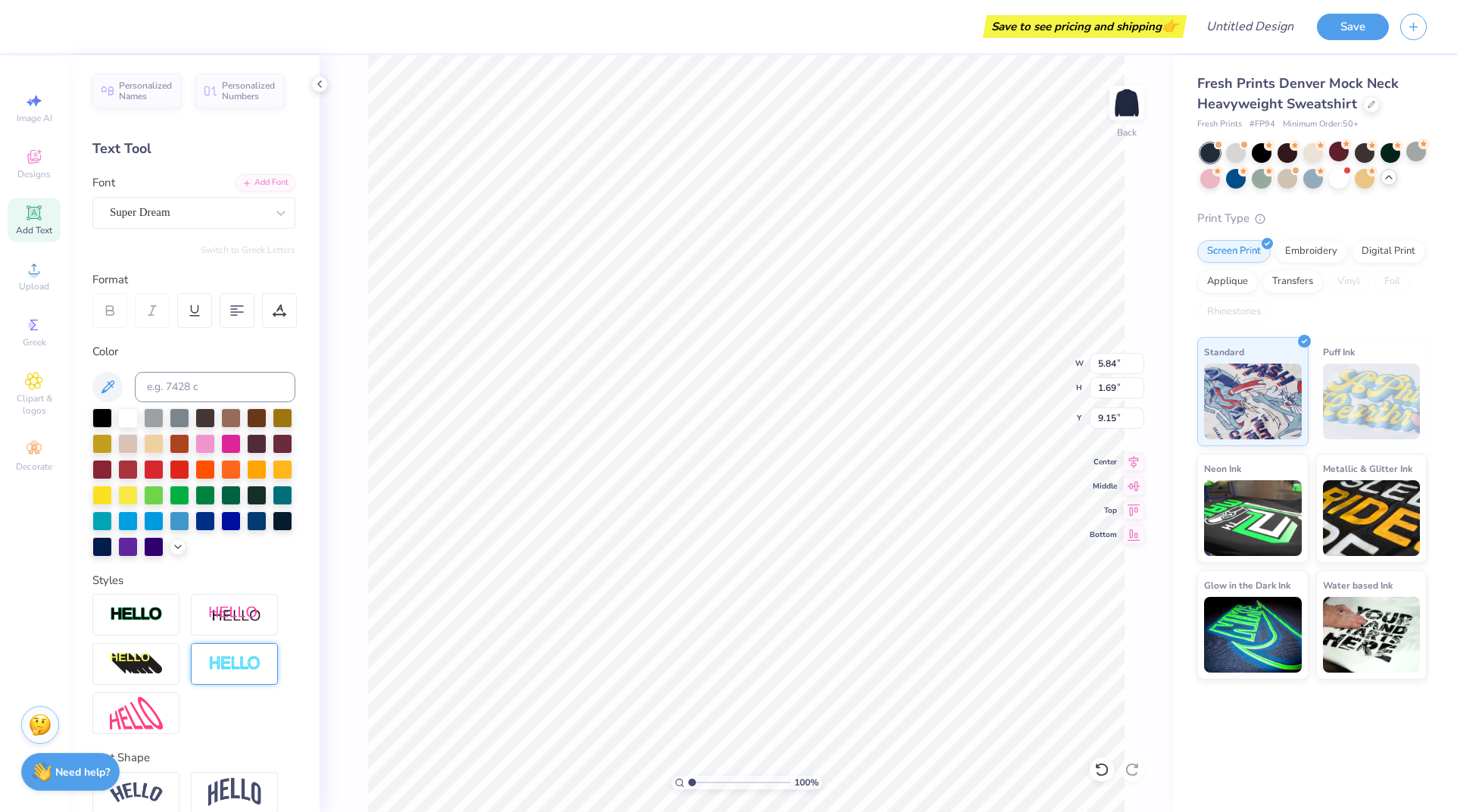
scroll to position [95, 0]
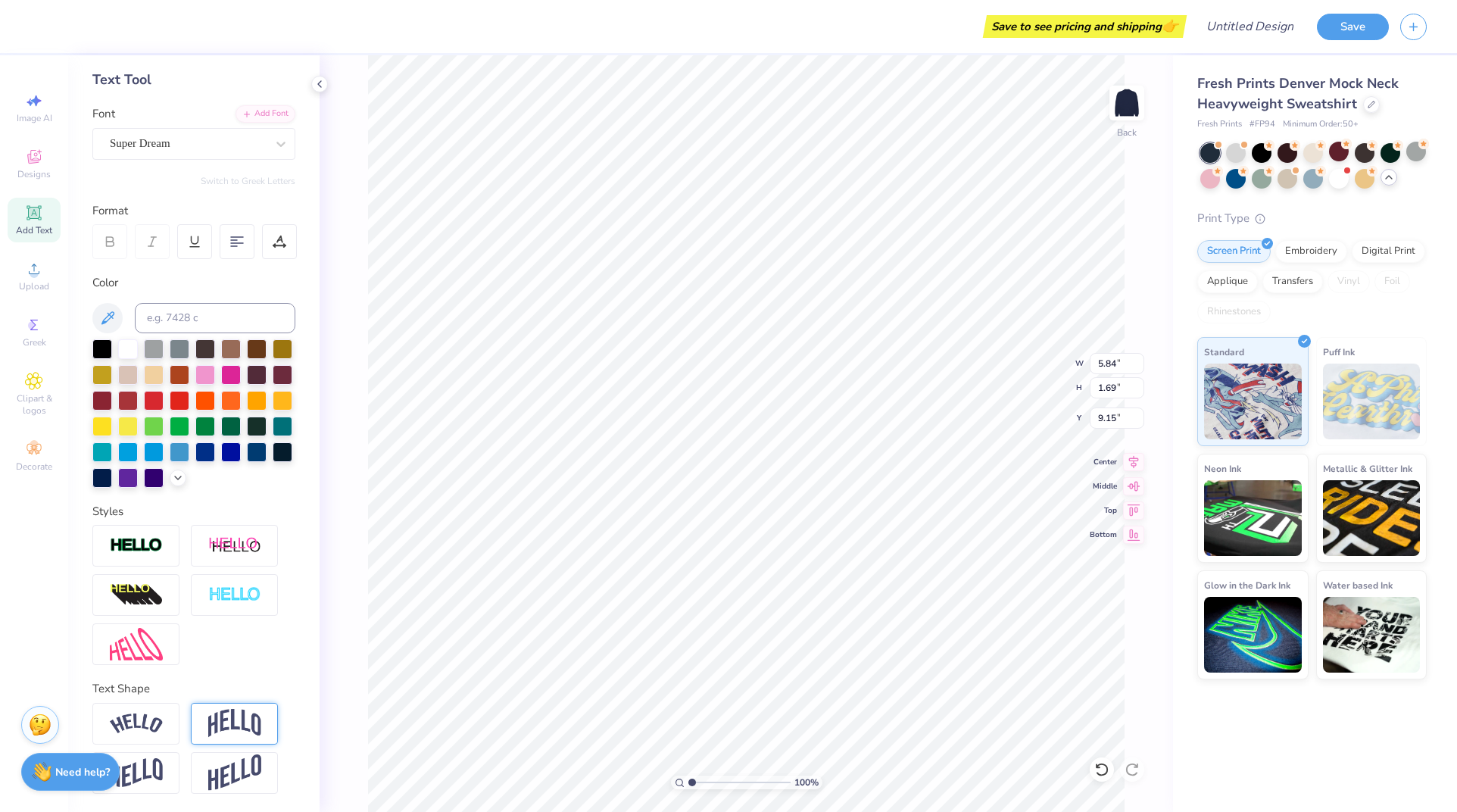
click at [241, 711] on img at bounding box center [235, 723] width 53 height 29
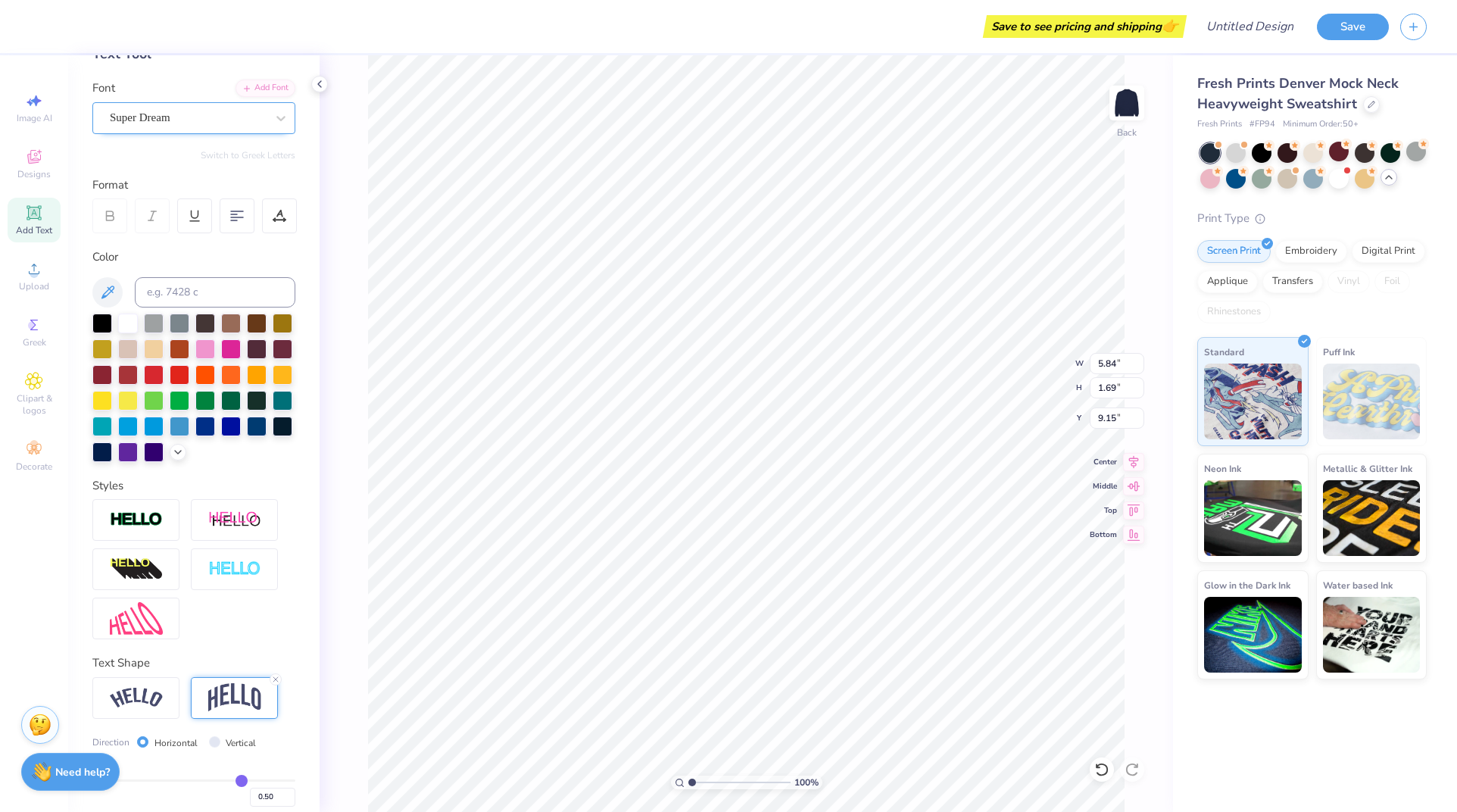
click at [188, 118] on div "Super Dream" at bounding box center [187, 117] width 159 height 23
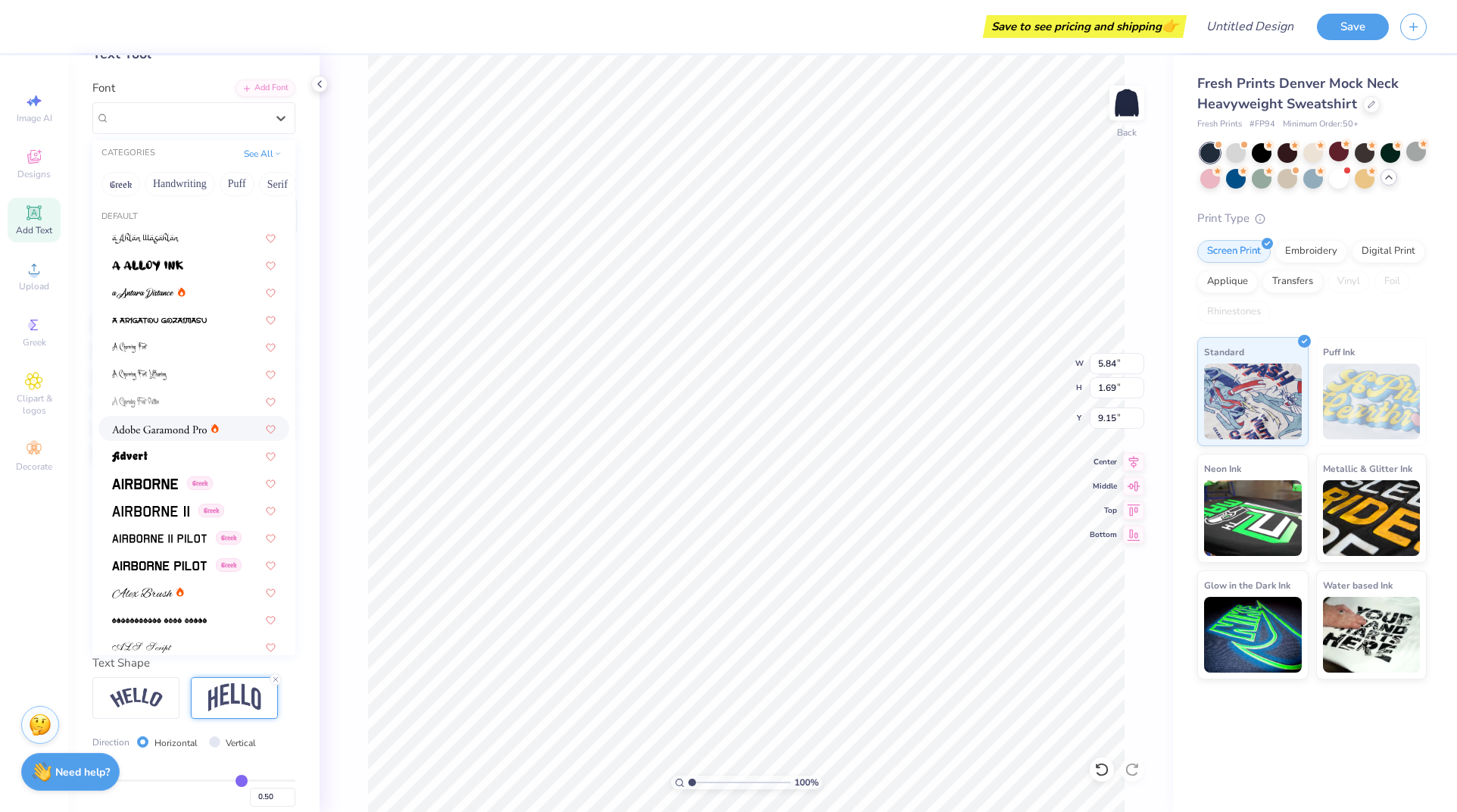
click at [182, 430] on img at bounding box center [159, 429] width 95 height 10
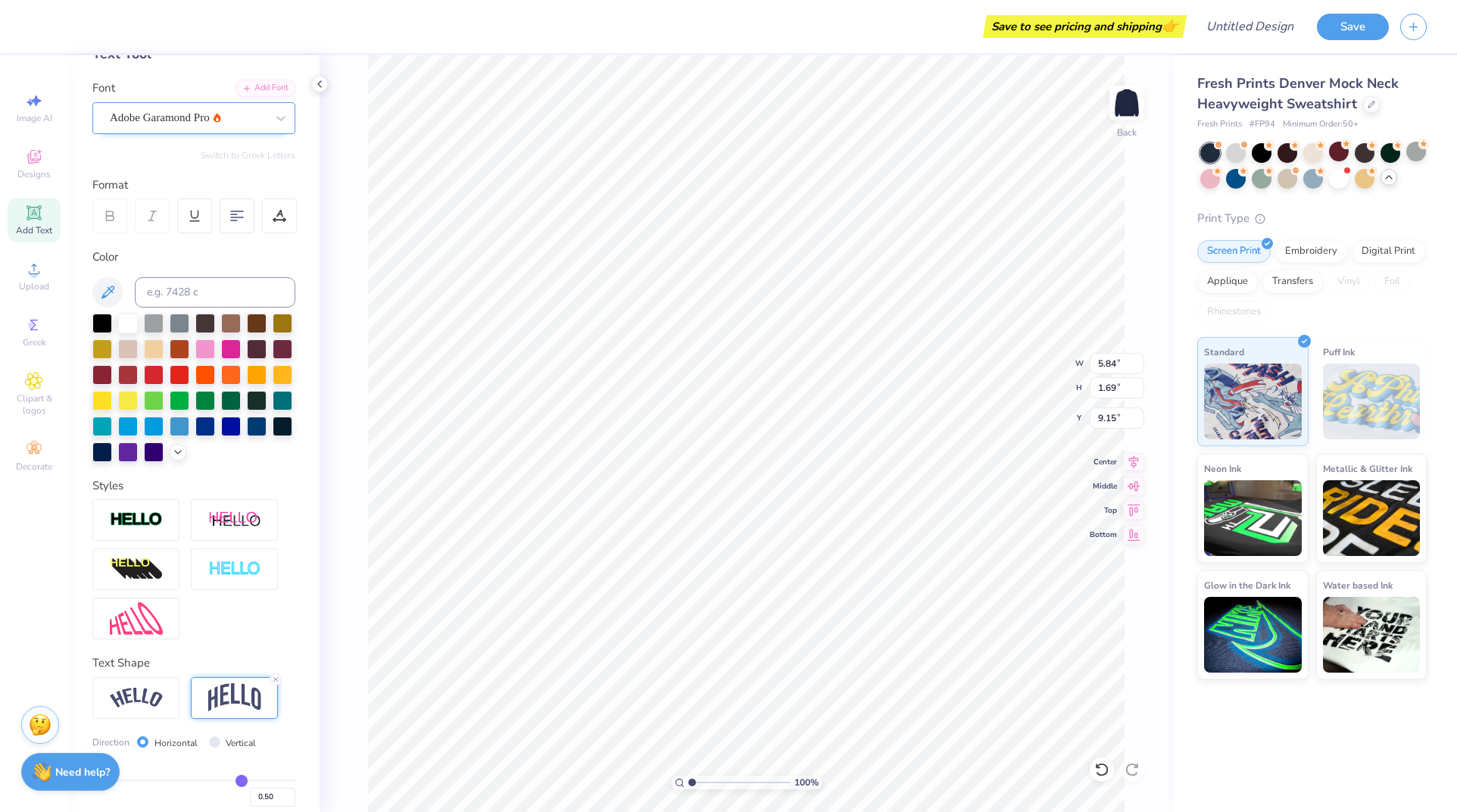
click at [170, 115] on div "Adobe Garamond Pro" at bounding box center [187, 117] width 159 height 23
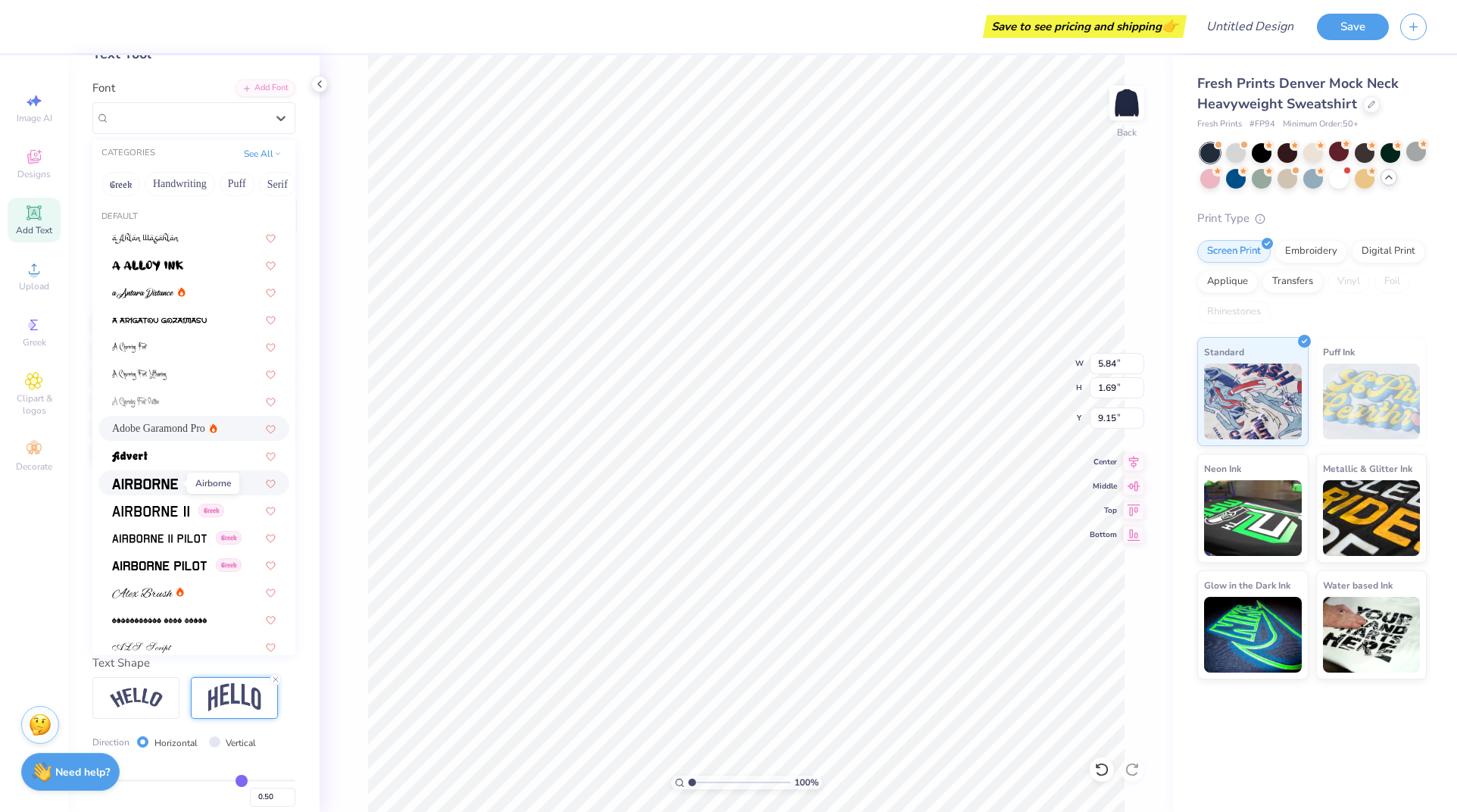
click at [164, 487] on img at bounding box center [145, 483] width 66 height 10
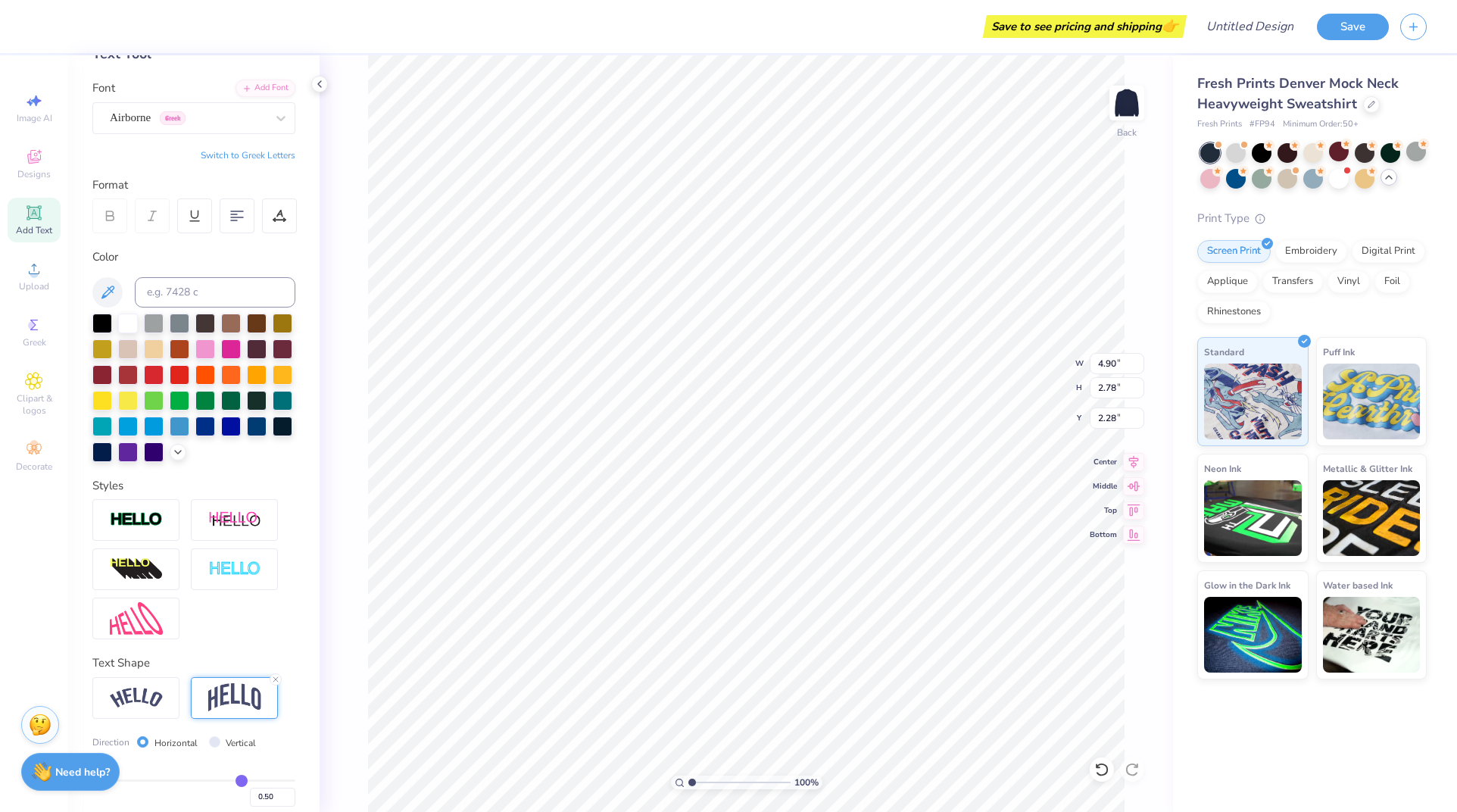
type input "4.76"
type input "8.27"
type input "4.70"
type input "2.46"
click at [1133, 459] on icon at bounding box center [1134, 460] width 9 height 13
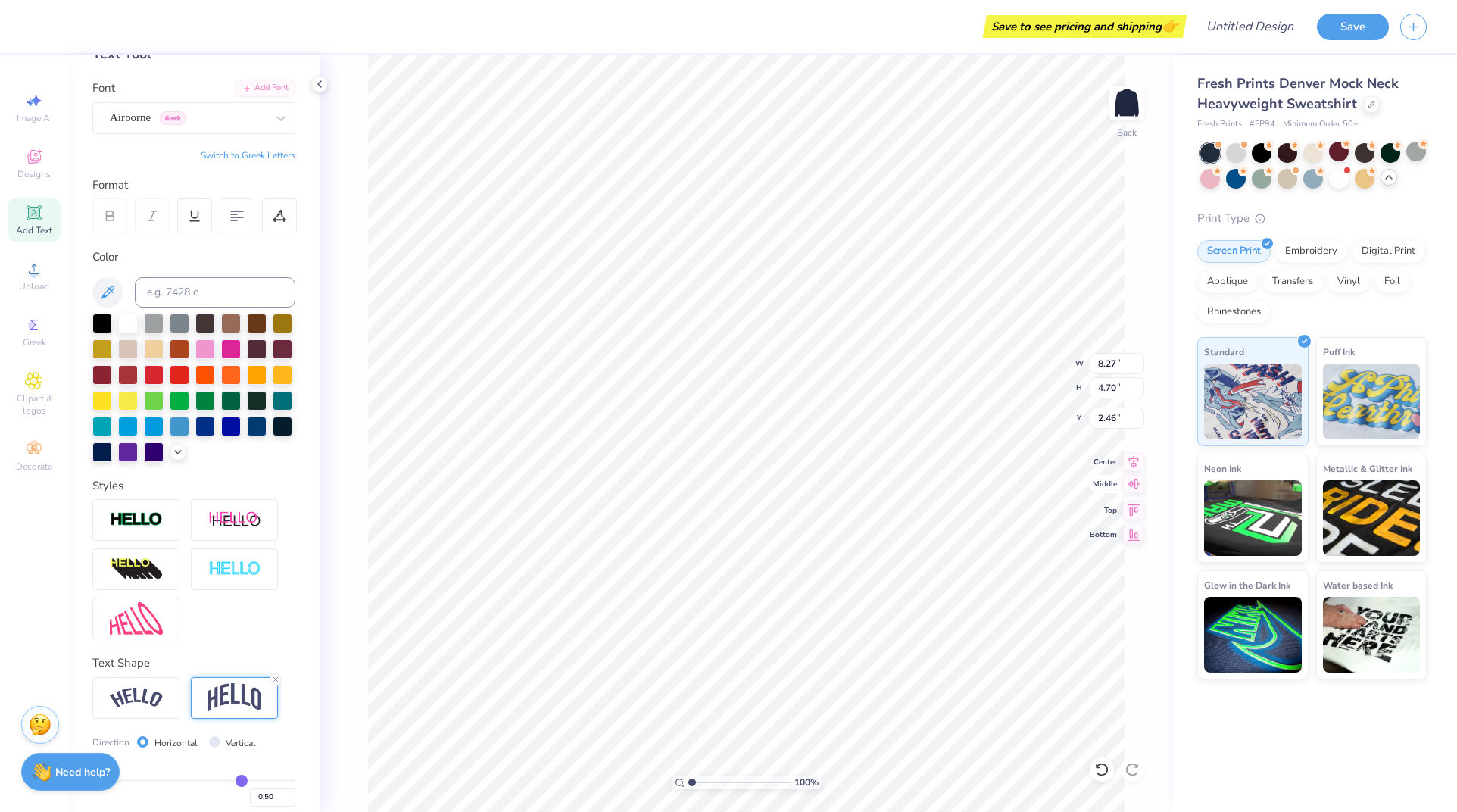
click at [1135, 485] on icon at bounding box center [1134, 484] width 13 height 9
click at [1129, 454] on icon at bounding box center [1133, 459] width 22 height 18
click at [1130, 506] on icon at bounding box center [1134, 508] width 13 height 11
type input "0.50"
type input "1.04"
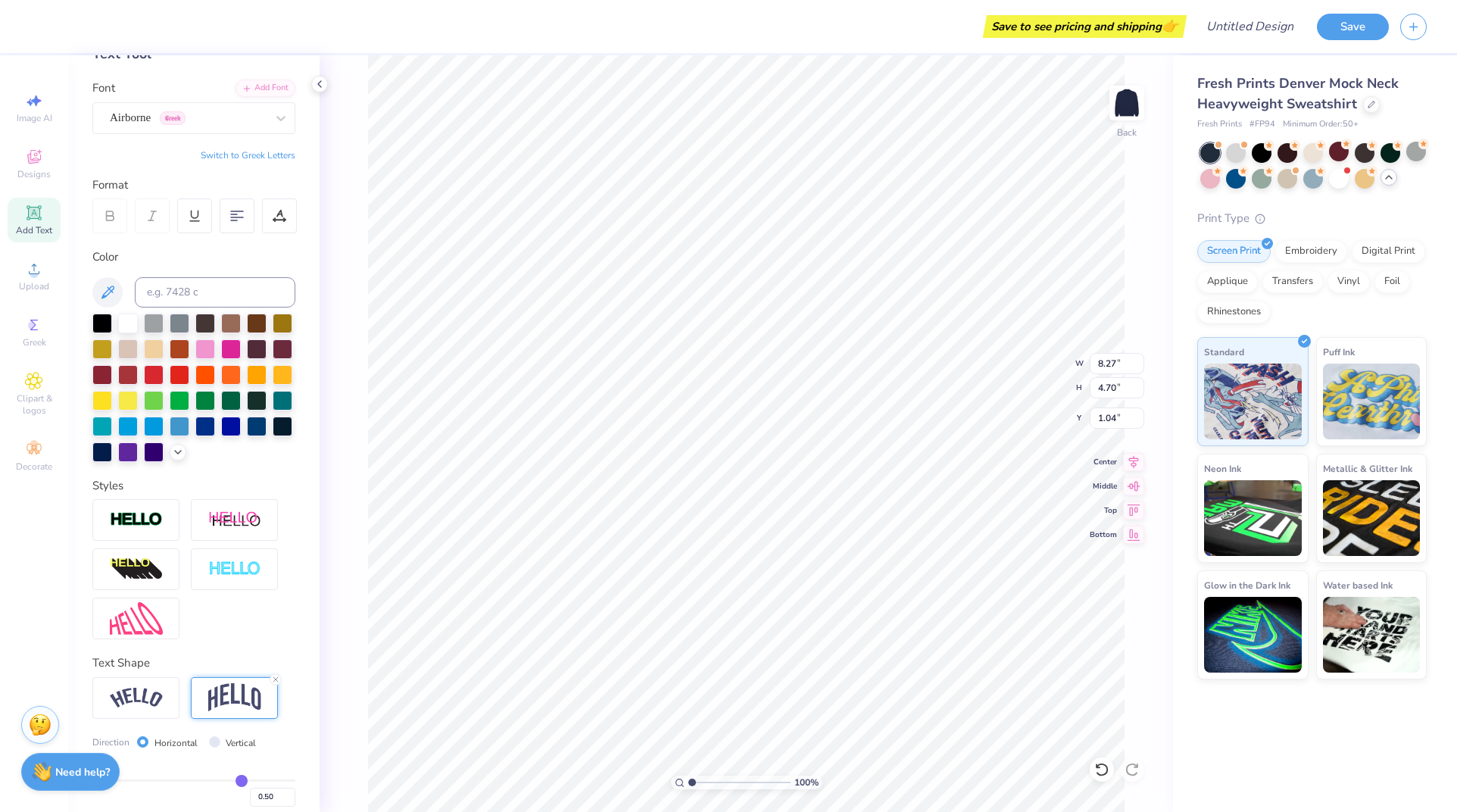
scroll to position [13, 2]
type textarea "GammaPHI"
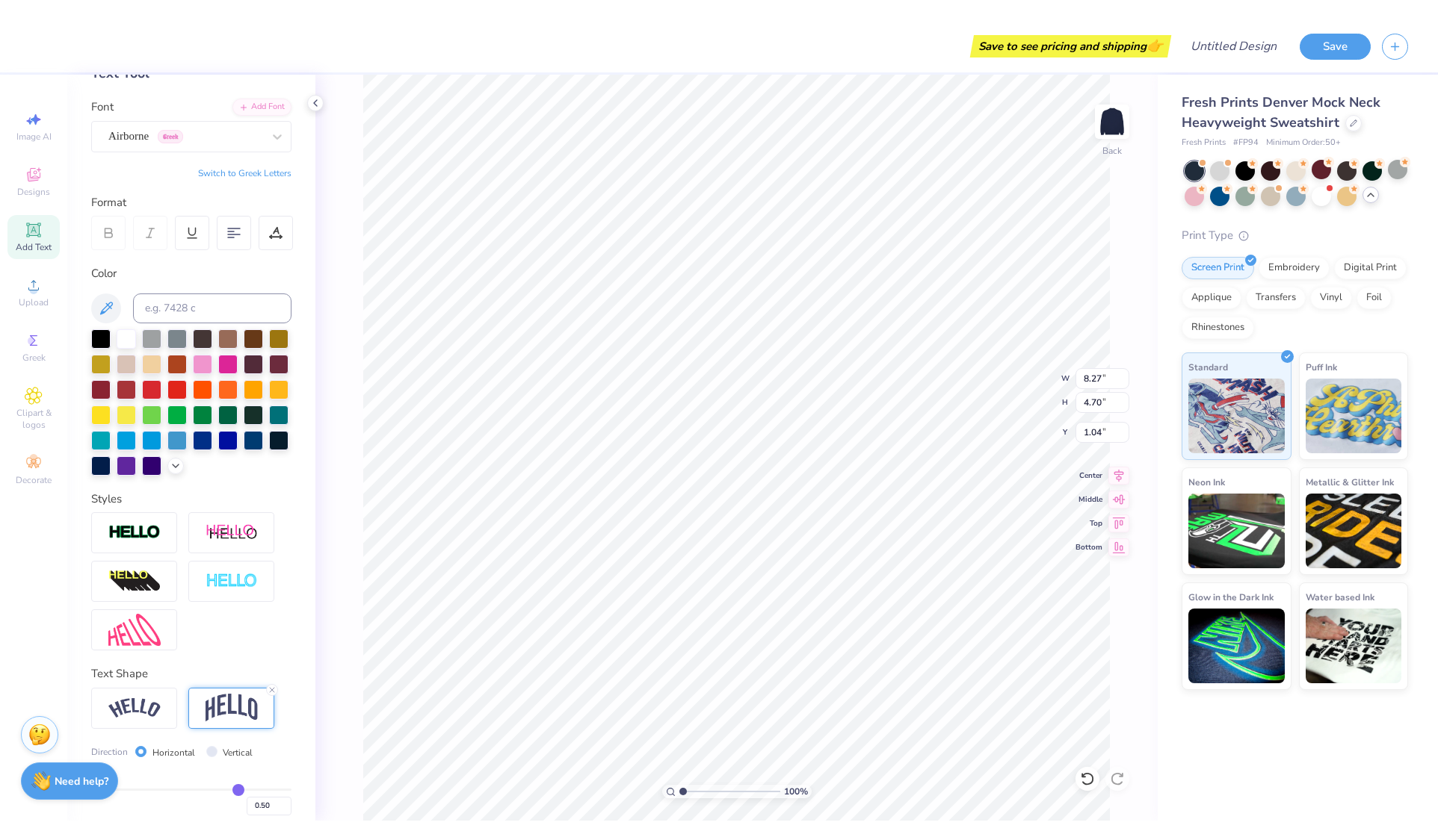
scroll to position [13, 4]
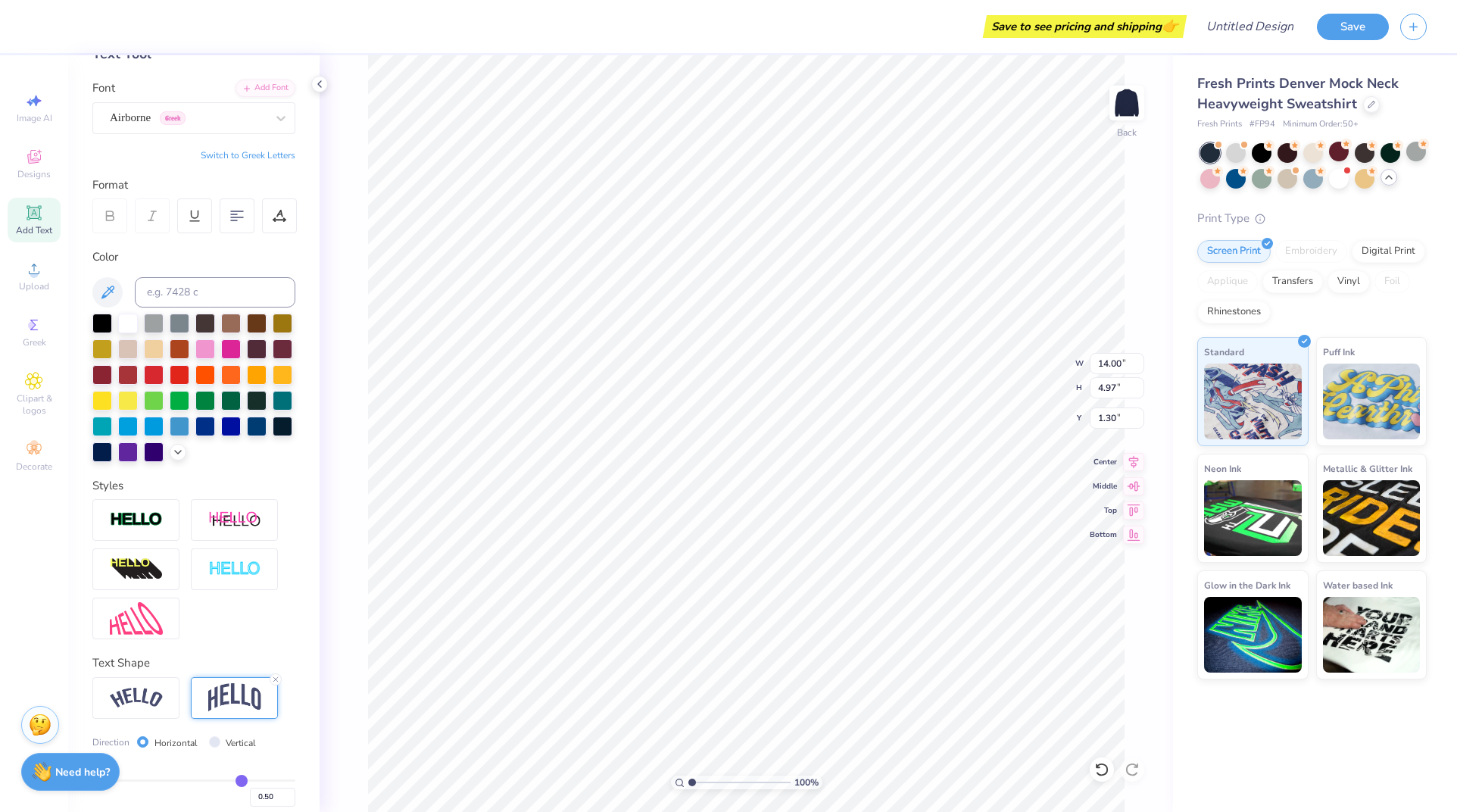
type input "14.00"
type input "4.97"
type input "1.30"
type input "1.37"
type input "12.60"
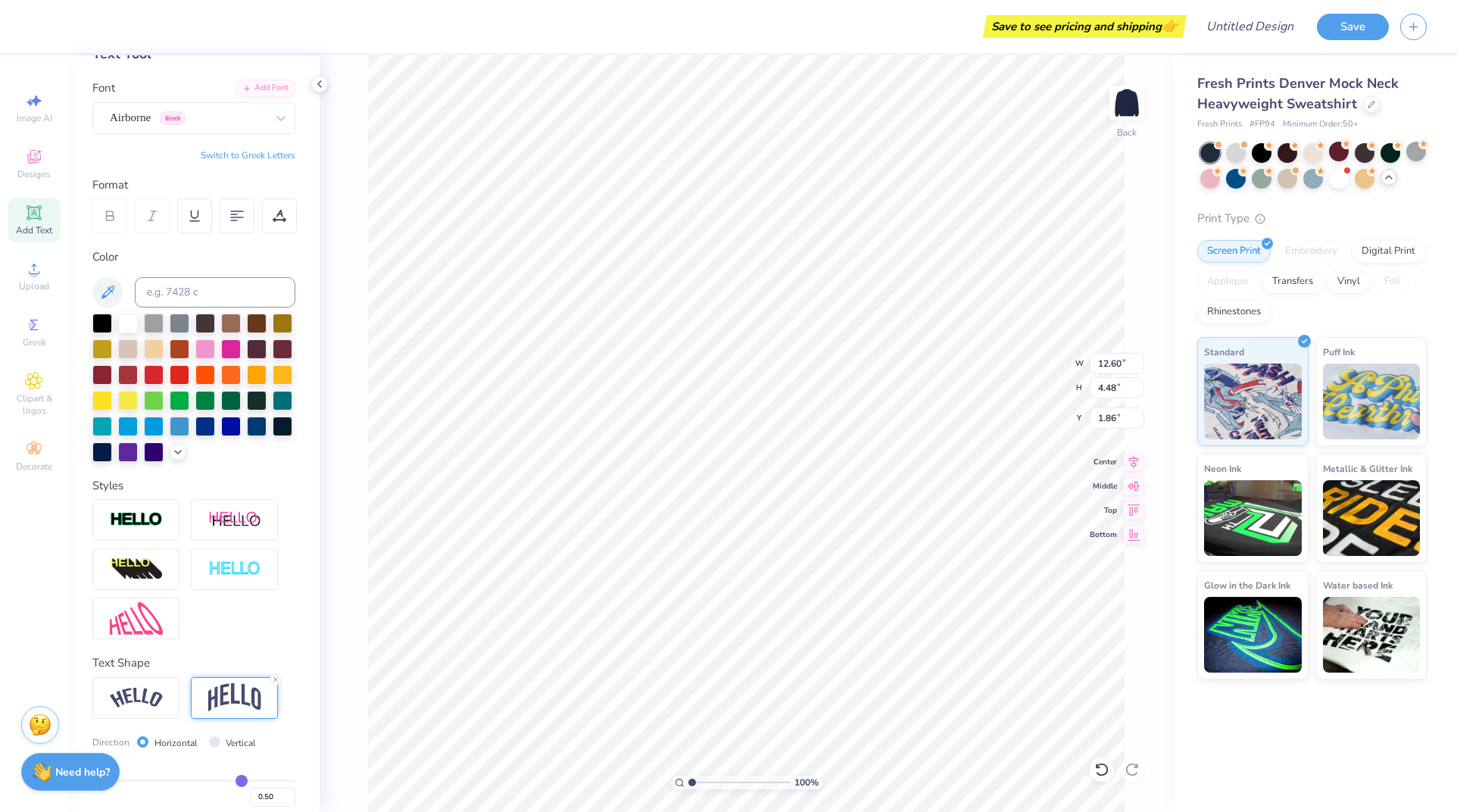
type input "4.48"
type input "1.86"
type input "1.74"
click at [238, 529] on img at bounding box center [235, 520] width 53 height 19
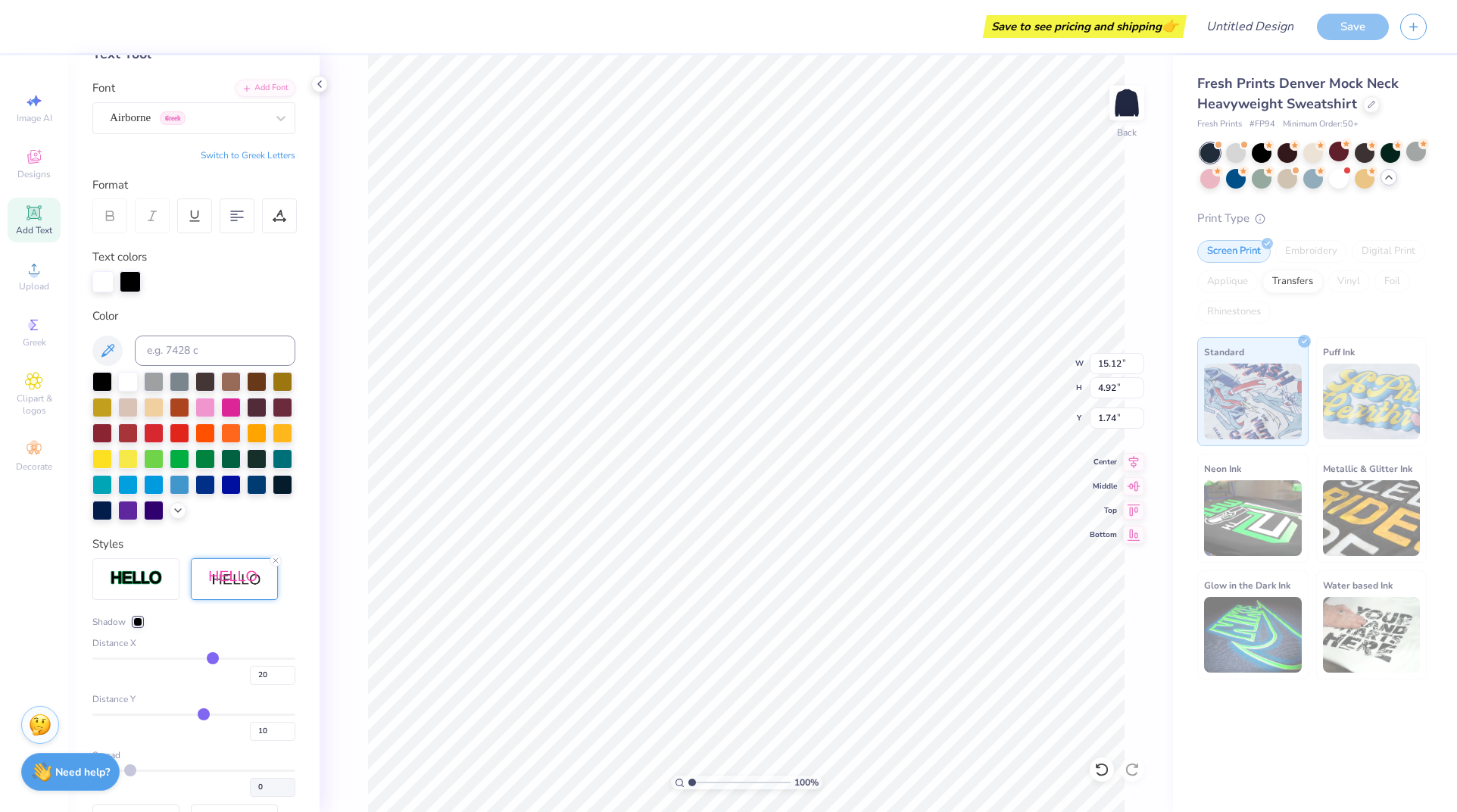
type input "15.12"
type input "4.92"
type input "1.74"
click at [225, 589] on img at bounding box center [235, 579] width 53 height 19
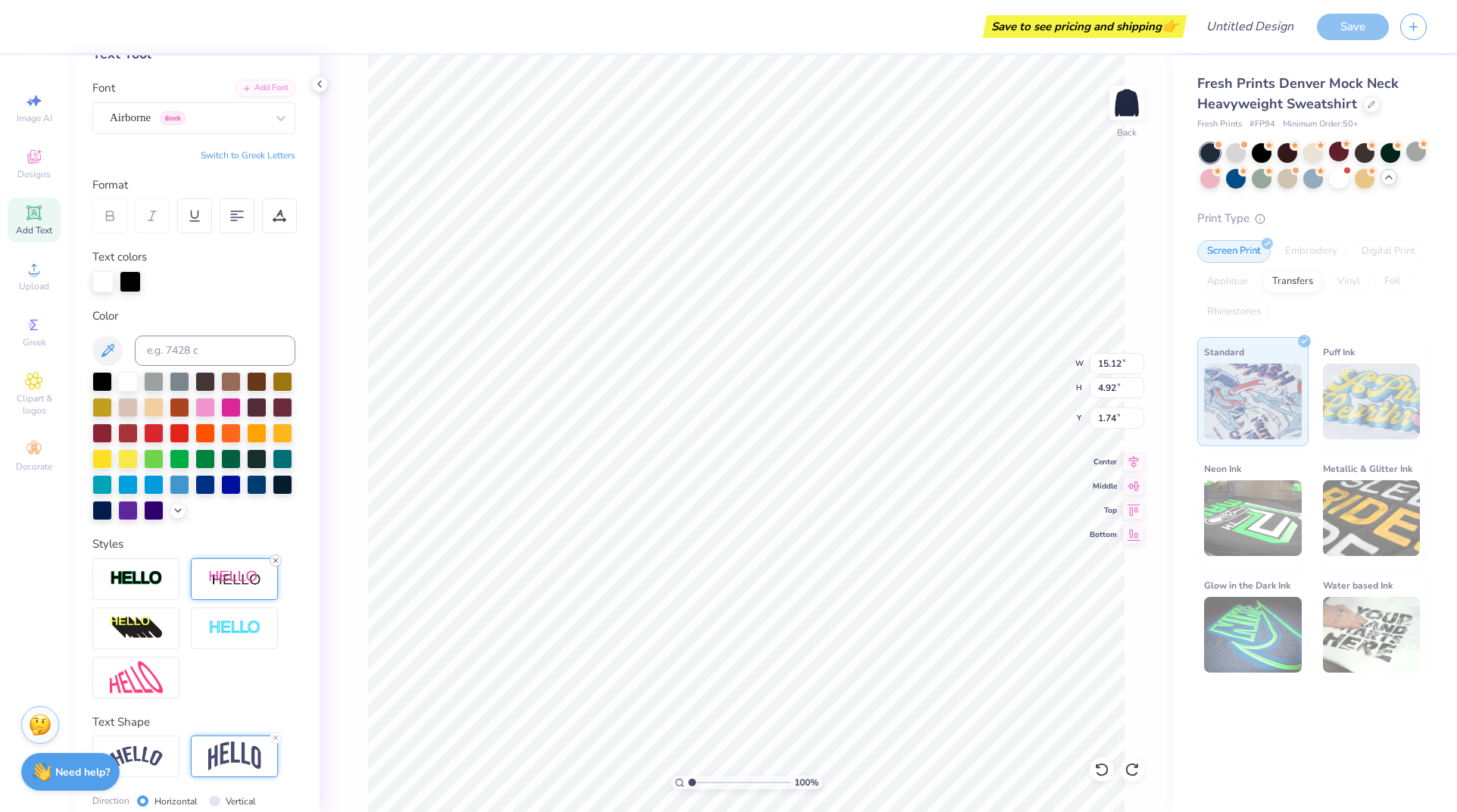
click at [275, 565] on icon at bounding box center [276, 560] width 9 height 9
type input "12.60"
type input "4.48"
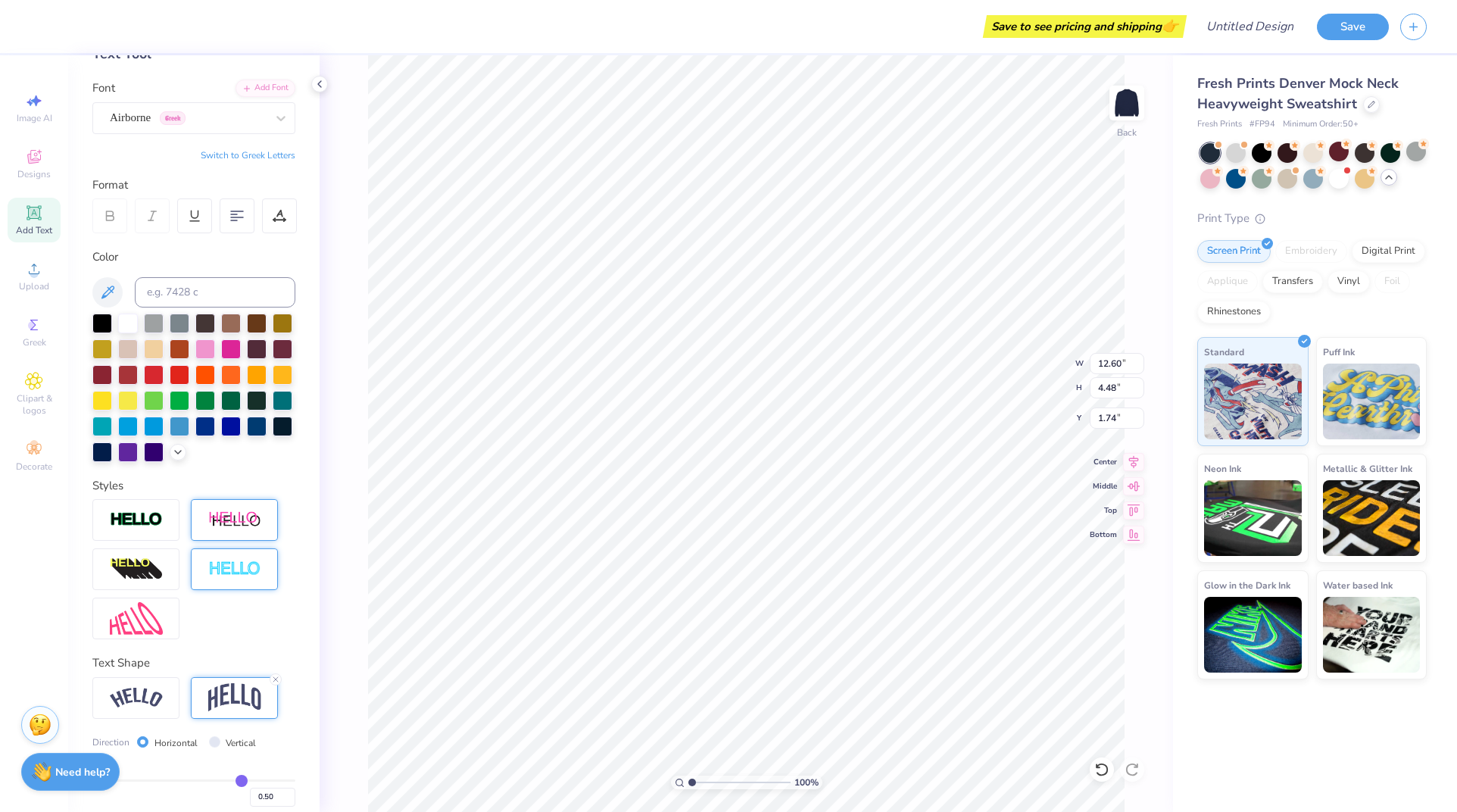
click at [251, 577] on img at bounding box center [235, 569] width 53 height 18
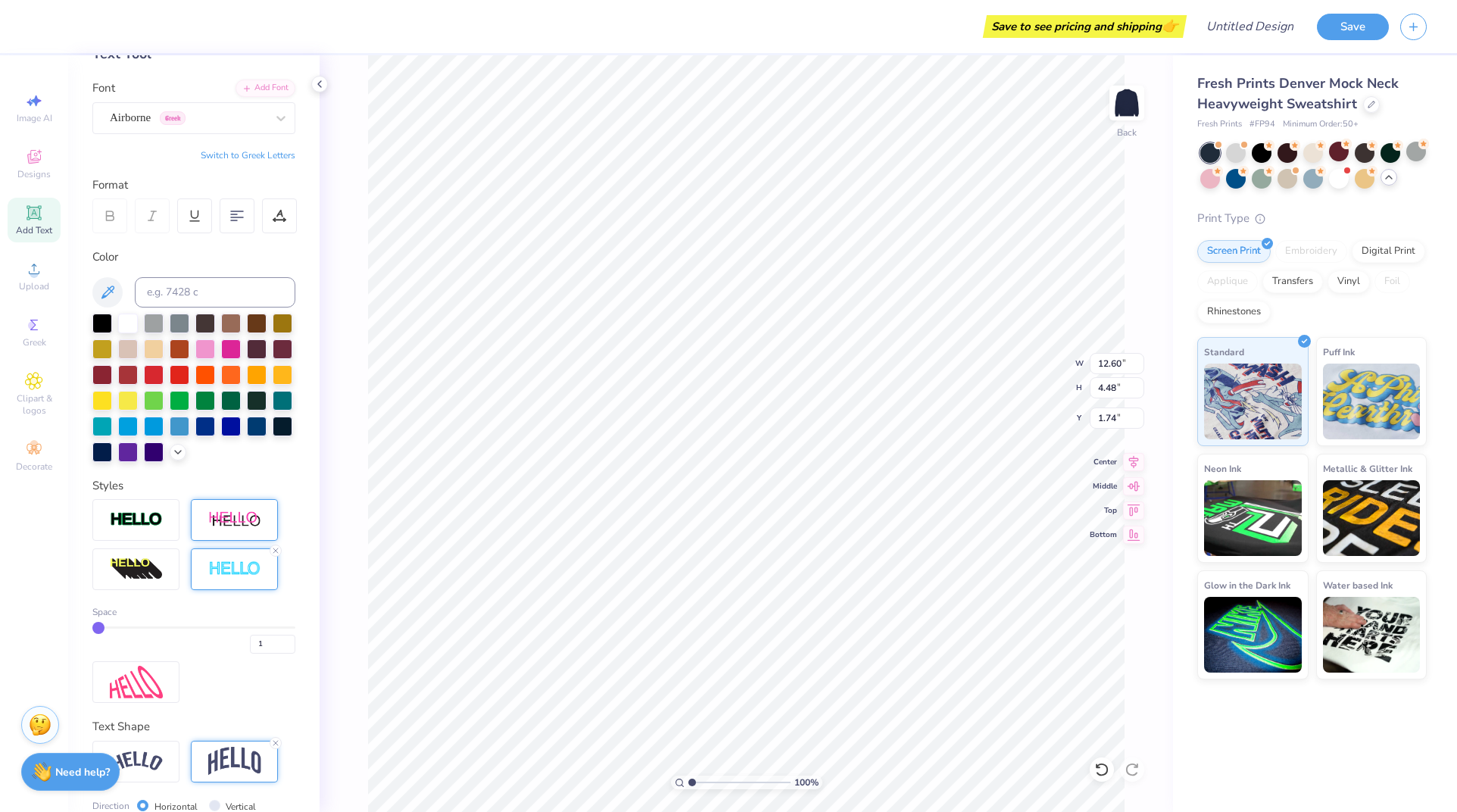
type input "12.64"
type input "4.51"
type input "1.72"
click at [251, 577] on img at bounding box center [235, 569] width 53 height 18
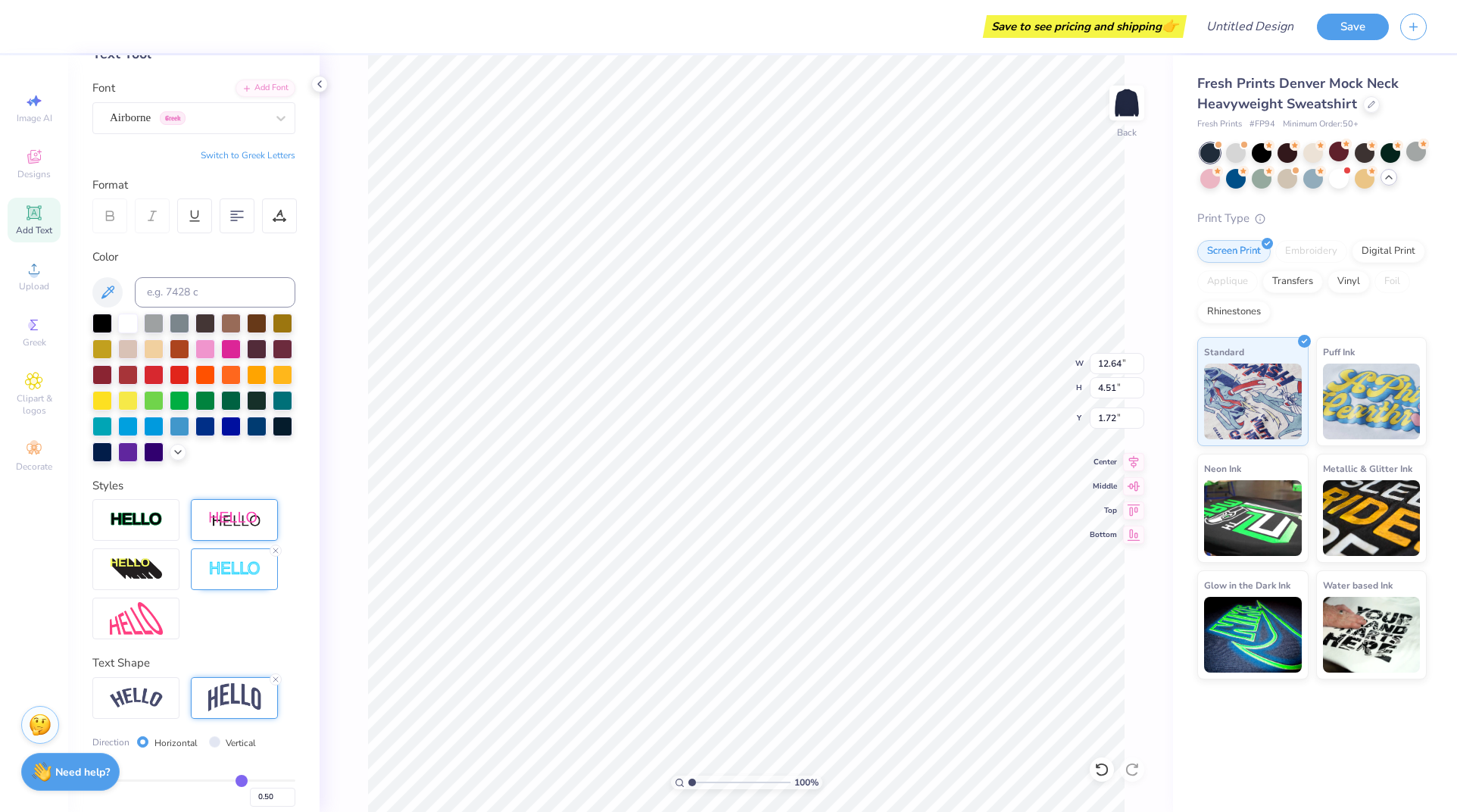
click at [272, 570] on div at bounding box center [193, 569] width 203 height 140
click at [273, 555] on icon at bounding box center [276, 551] width 9 height 9
type input "12.60"
type input "4.48"
type input "1.74"
